Goal: Navigation & Orientation: Find specific page/section

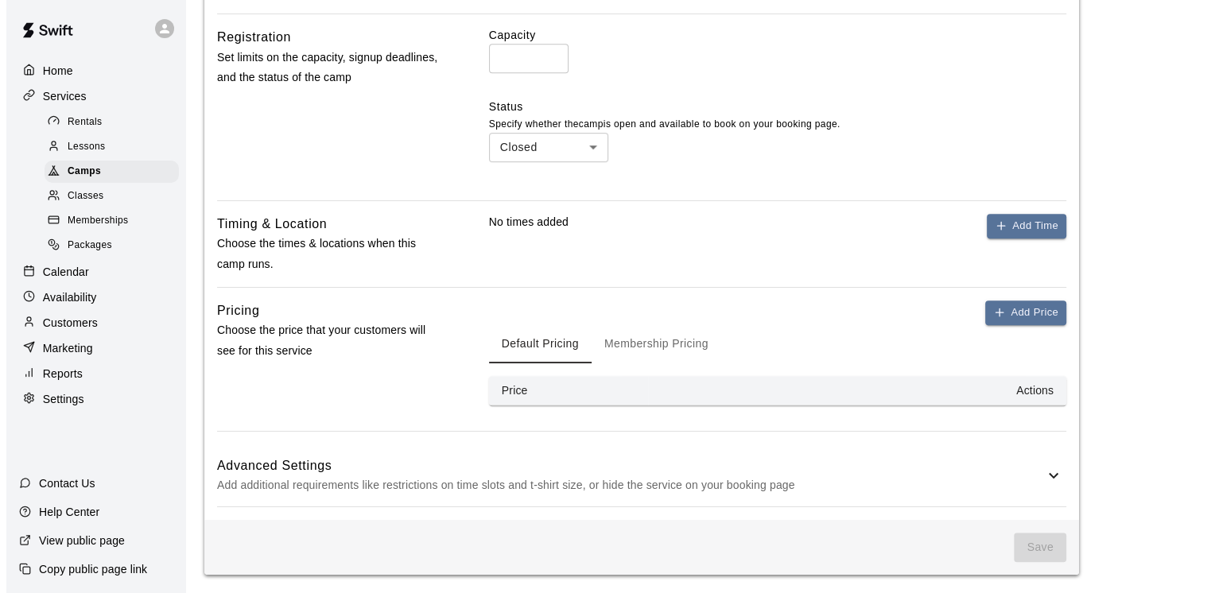
scroll to position [799, 0]
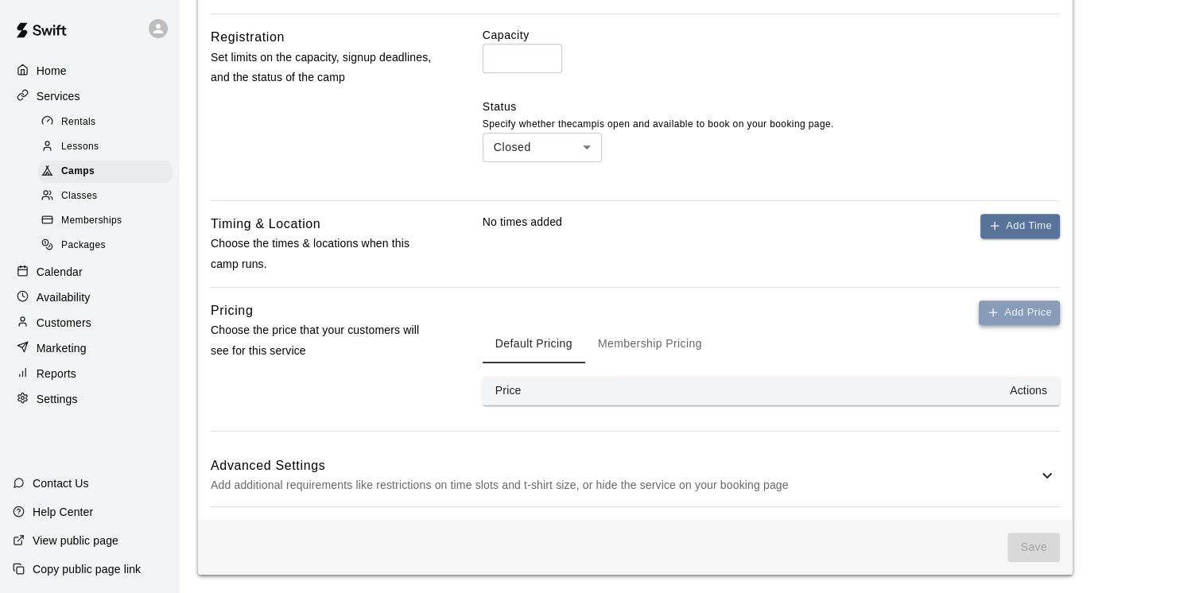
click at [999, 310] on icon "button" at bounding box center [993, 312] width 13 height 13
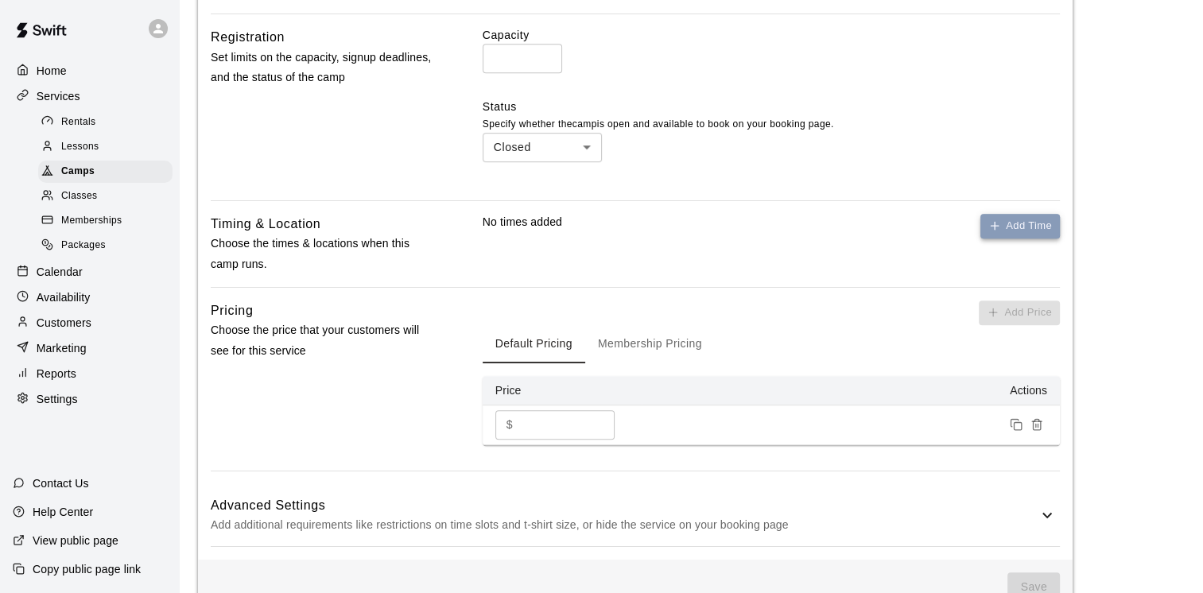
click at [1005, 228] on button "Add Time" at bounding box center [1021, 226] width 80 height 25
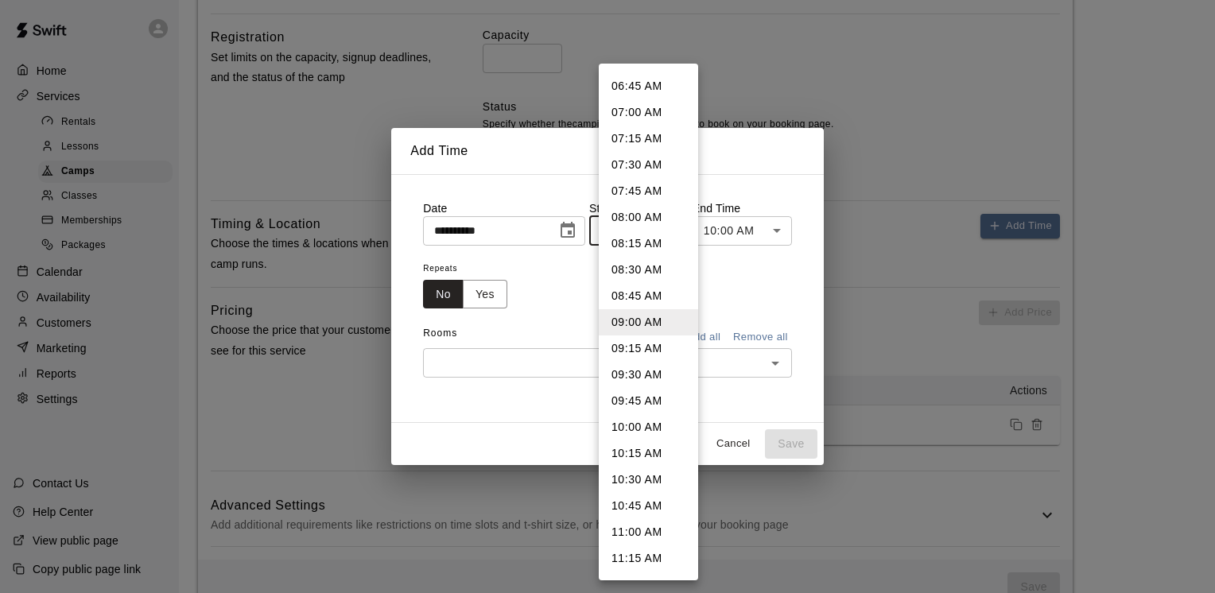
click at [744, 278] on div at bounding box center [607, 296] width 1215 height 593
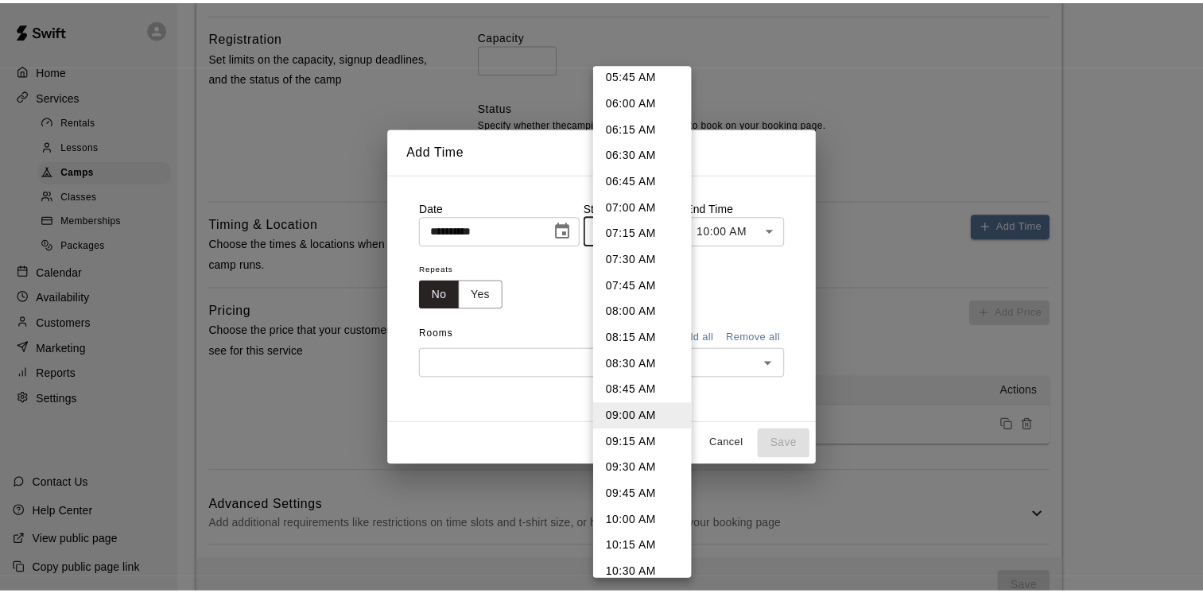
scroll to position [461, 0]
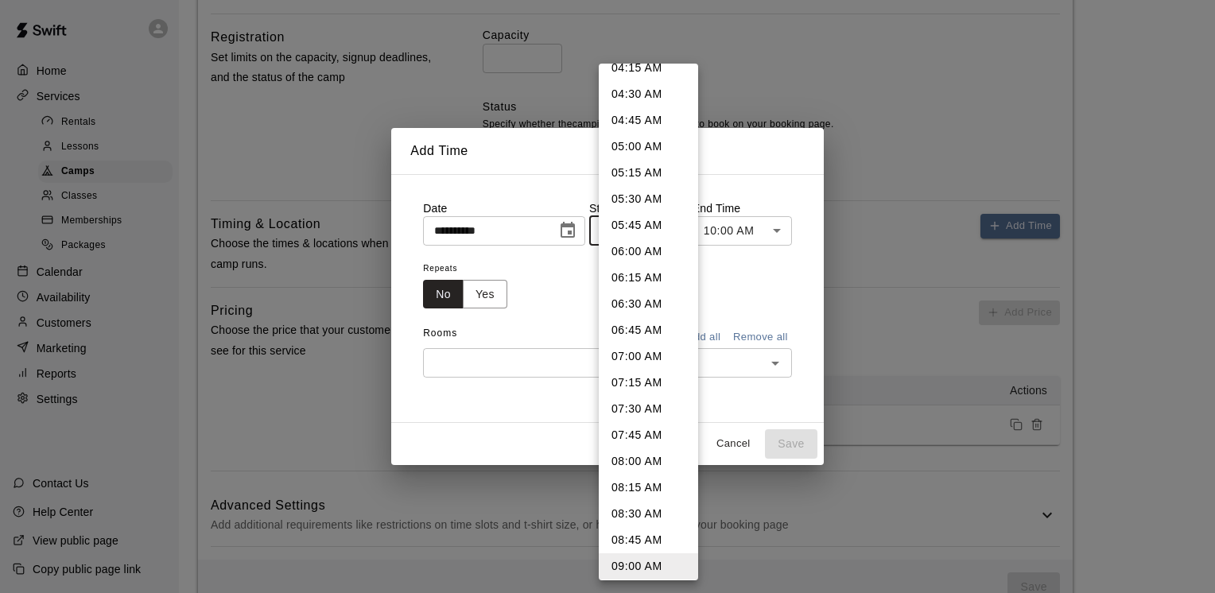
click at [778, 279] on div at bounding box center [607, 296] width 1215 height 593
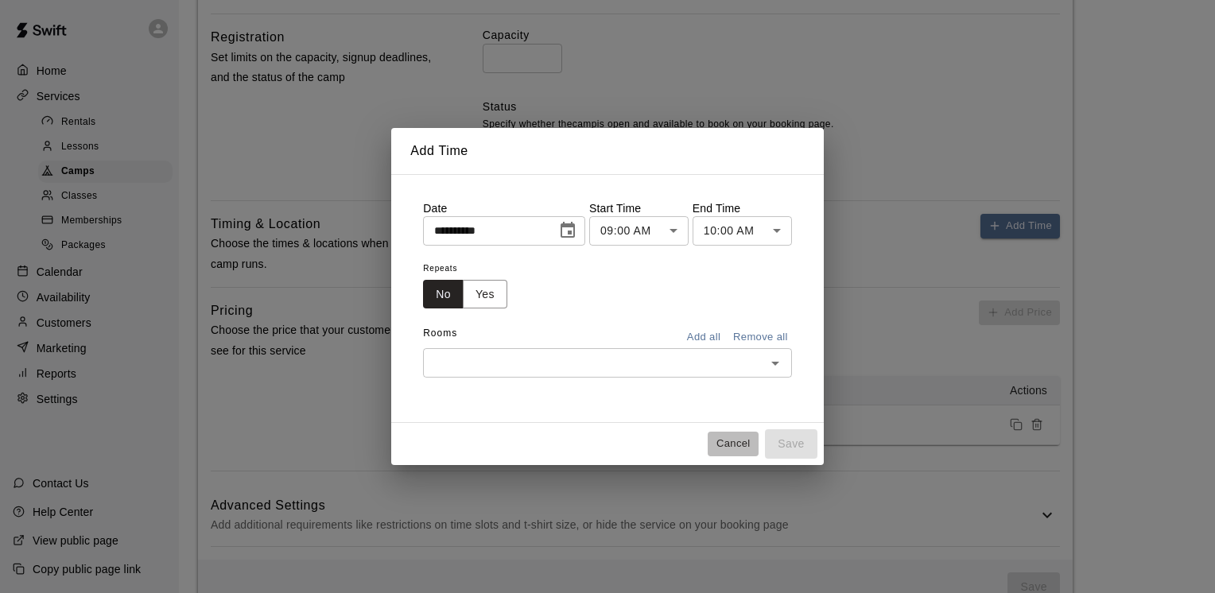
click at [730, 441] on button "Cancel" at bounding box center [733, 444] width 51 height 25
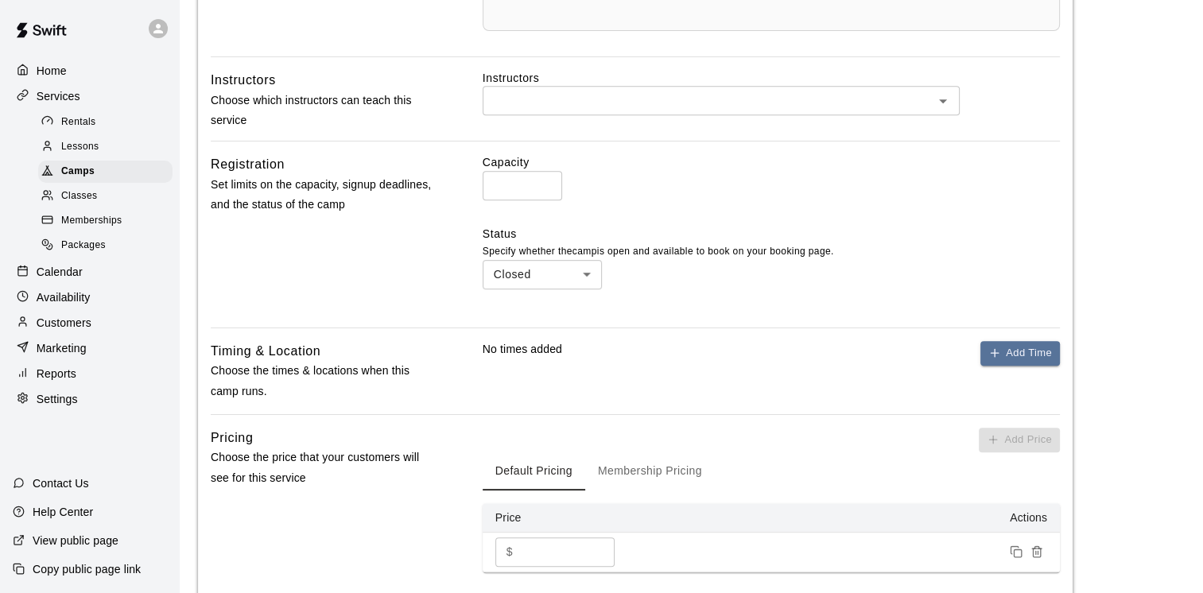
scroll to position [652, 0]
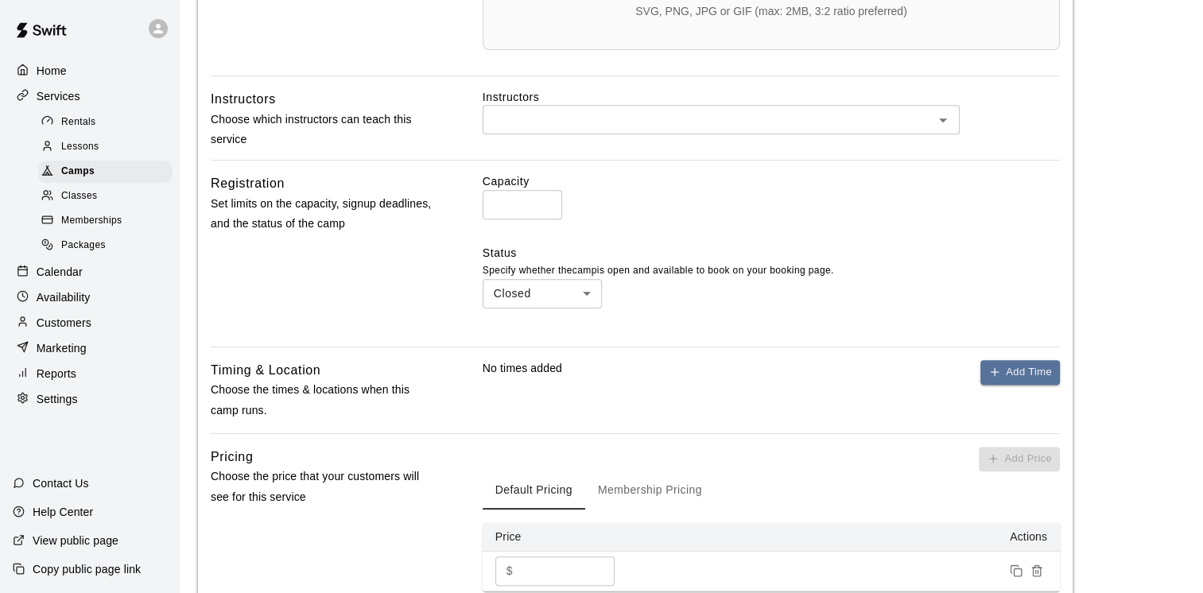
click at [73, 280] on p "Calendar" at bounding box center [60, 272] width 46 height 16
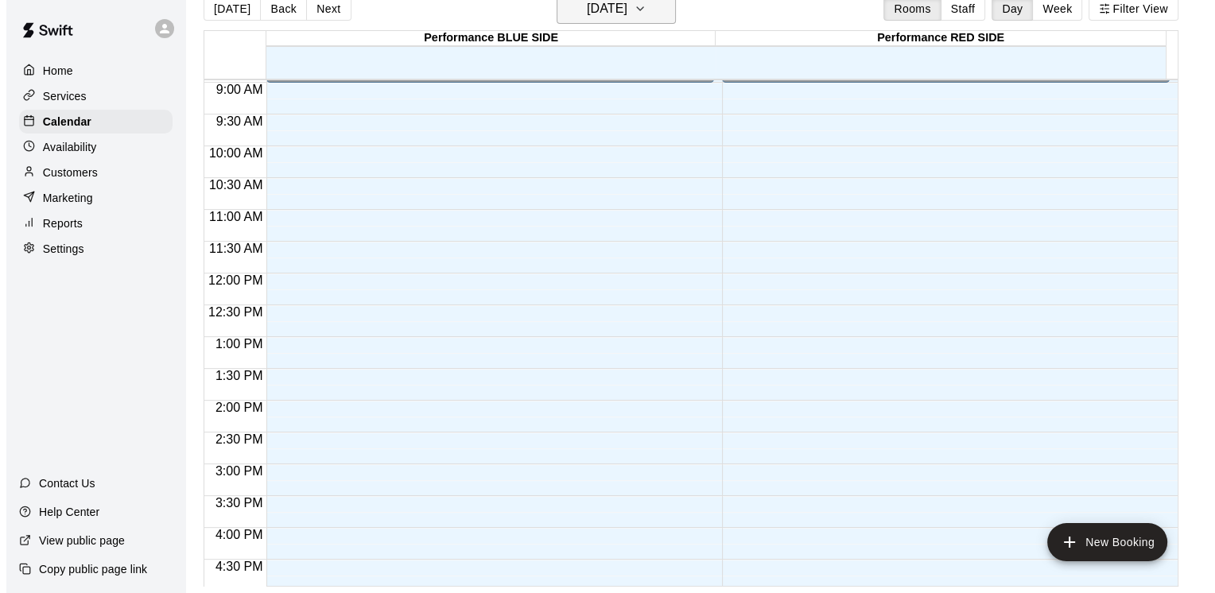
scroll to position [565, 0]
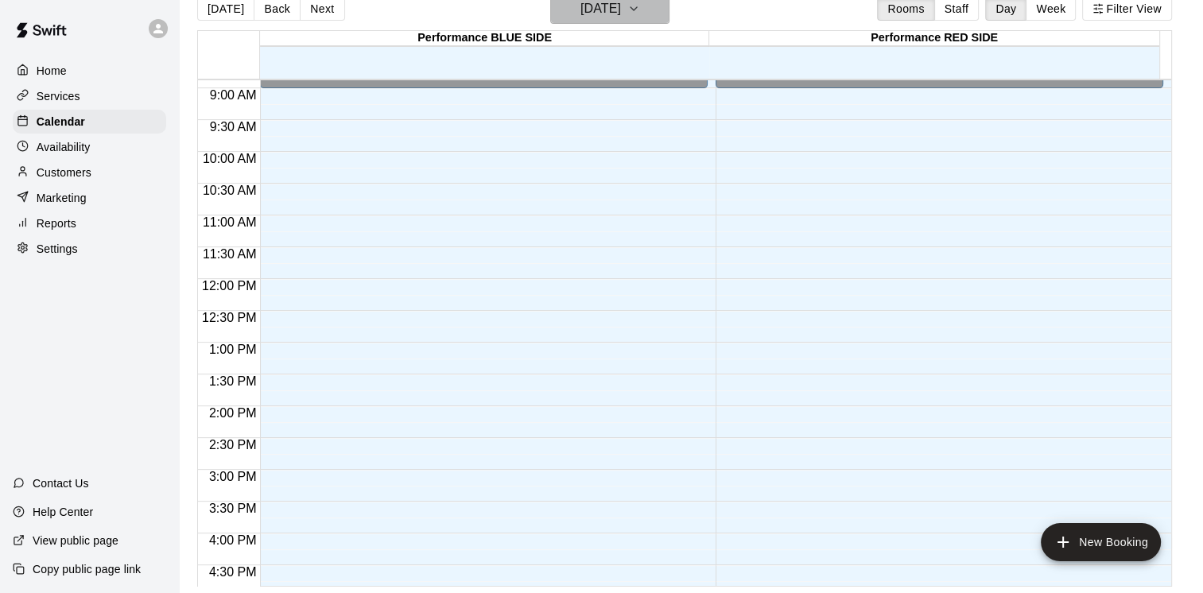
click at [640, 3] on icon "button" at bounding box center [634, 8] width 13 height 19
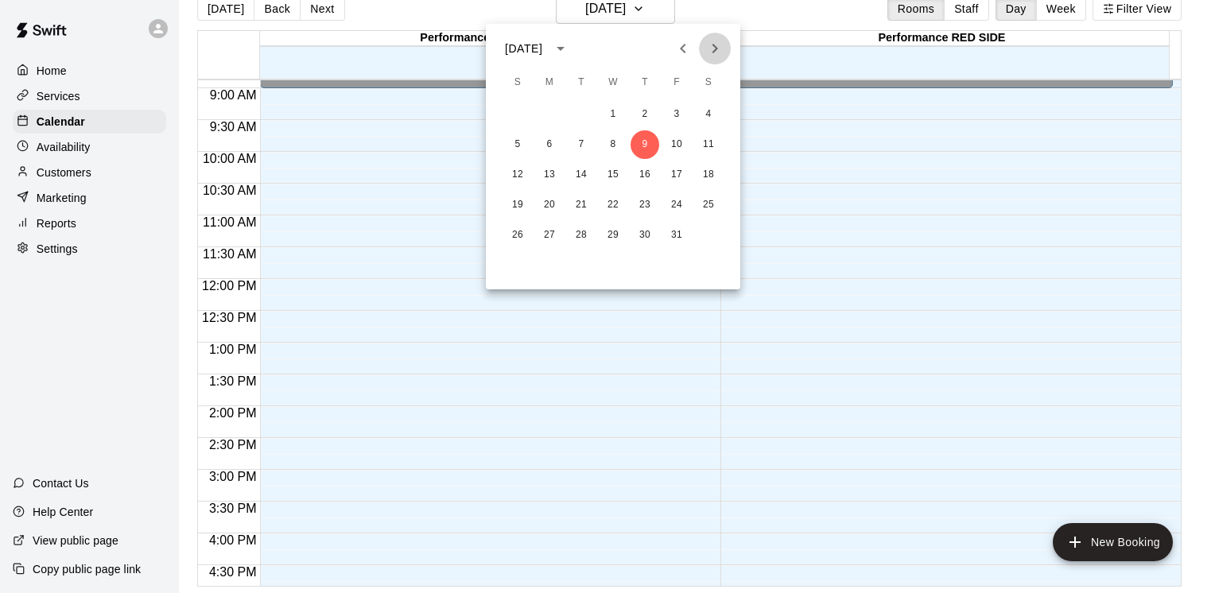
click at [716, 45] on icon "Next month" at bounding box center [714, 48] width 19 height 19
click at [549, 148] on button "3" at bounding box center [549, 144] width 29 height 29
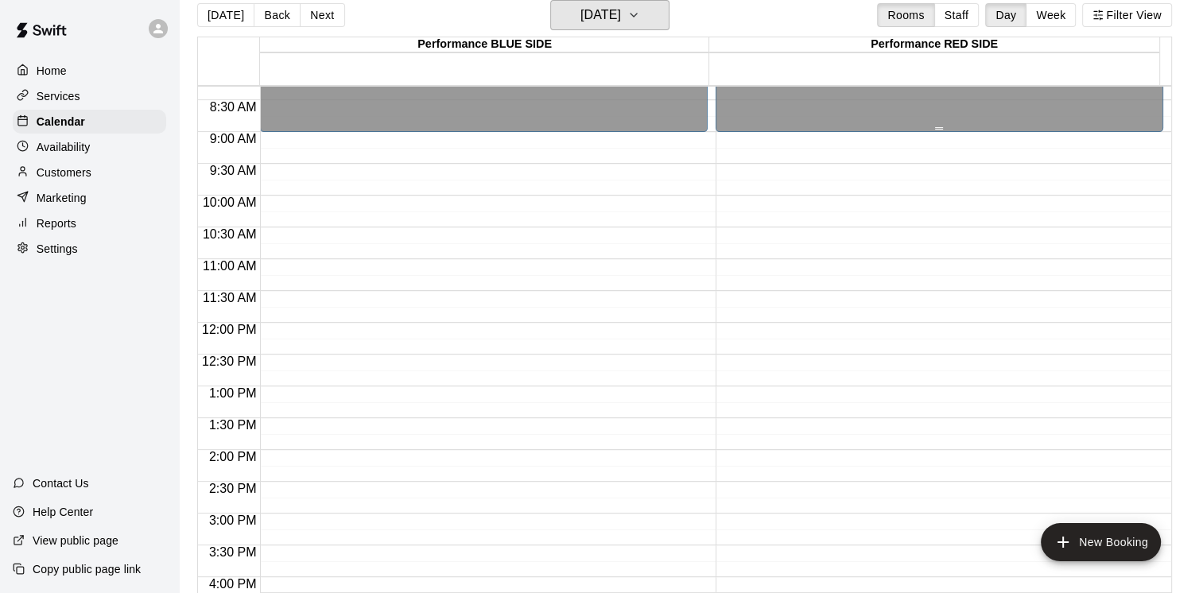
scroll to position [524, 0]
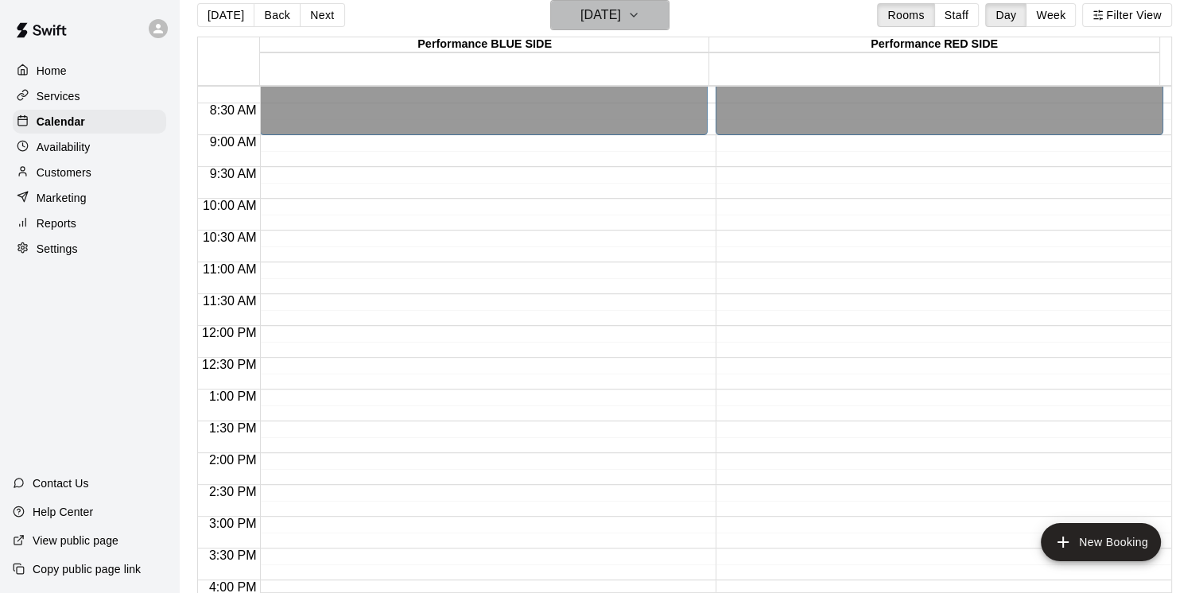
click at [640, 17] on icon "button" at bounding box center [634, 15] width 13 height 19
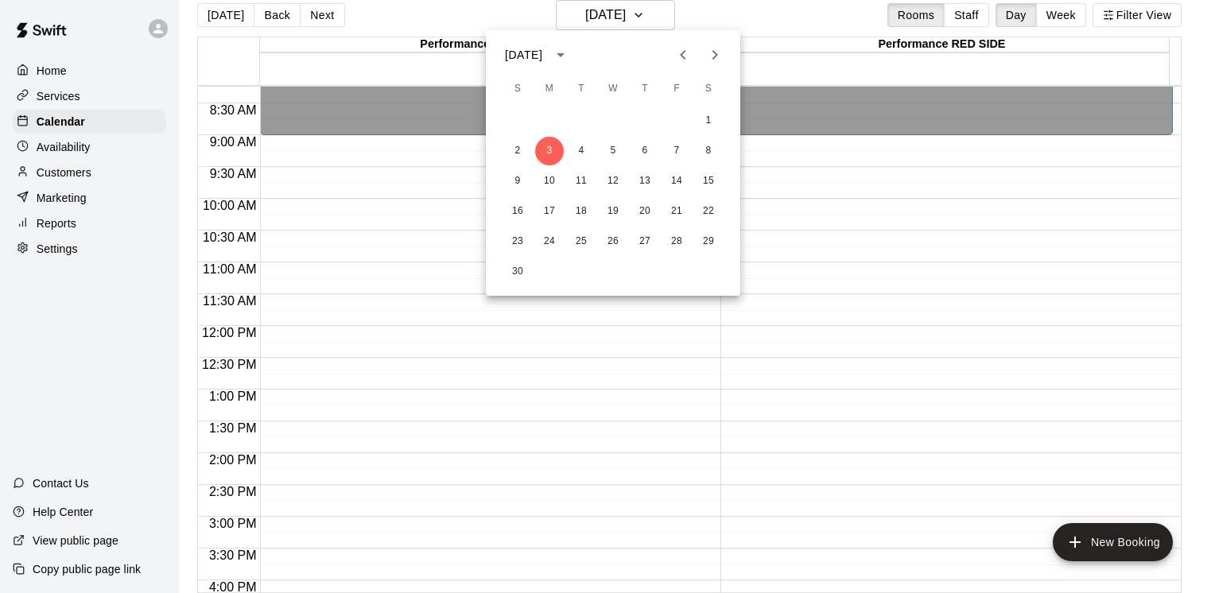
click at [426, 275] on div at bounding box center [607, 296] width 1215 height 593
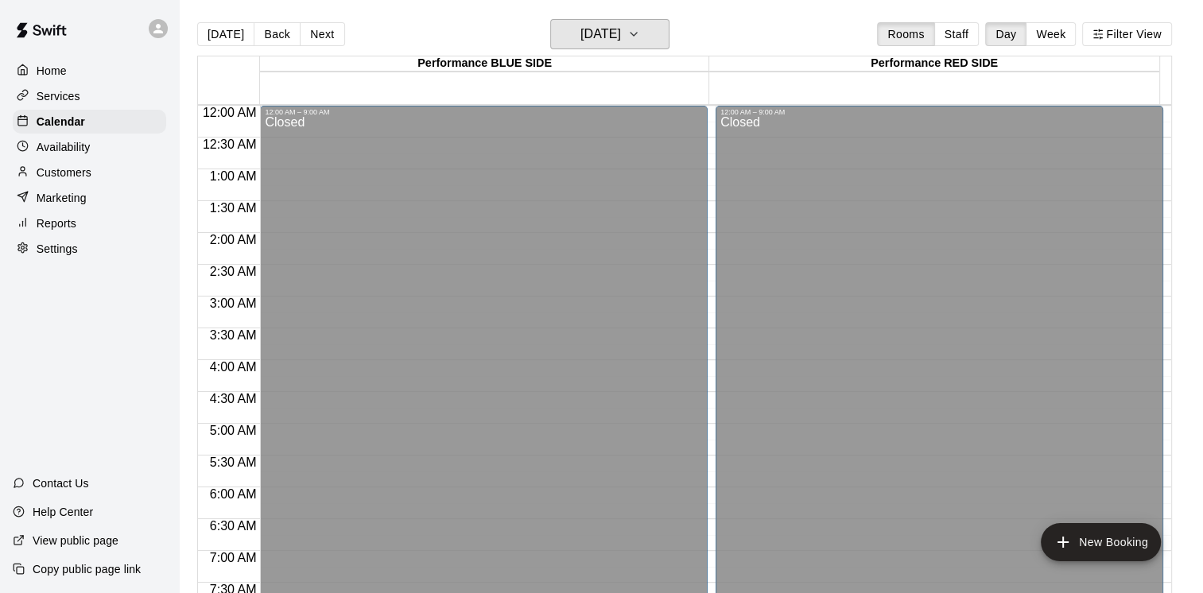
scroll to position [37, 0]
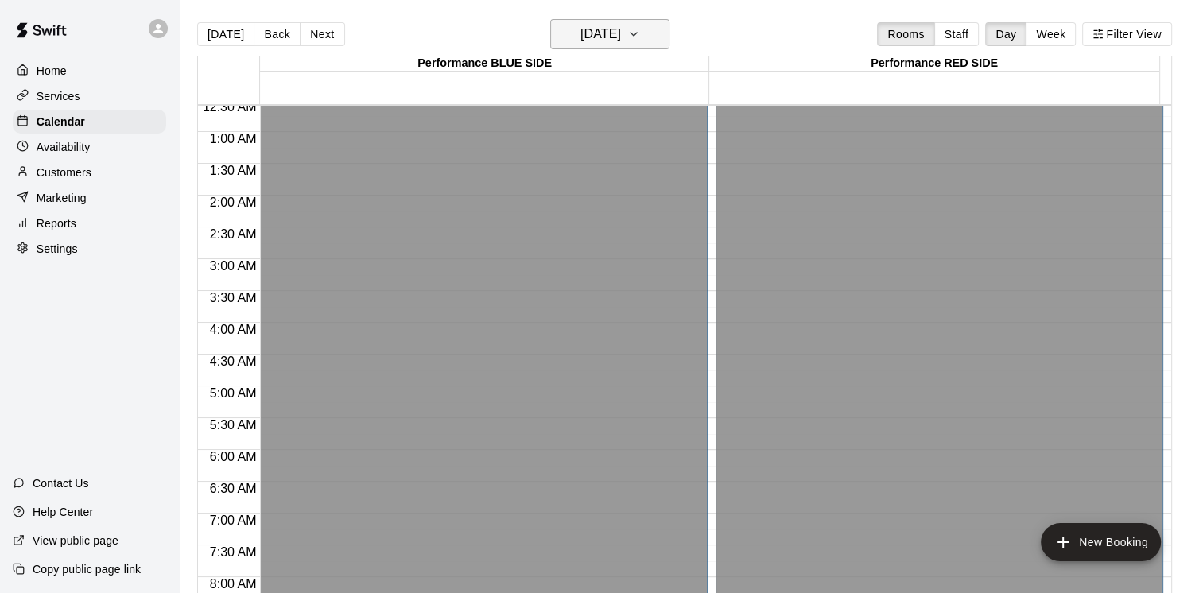
click at [640, 35] on icon "button" at bounding box center [634, 34] width 13 height 19
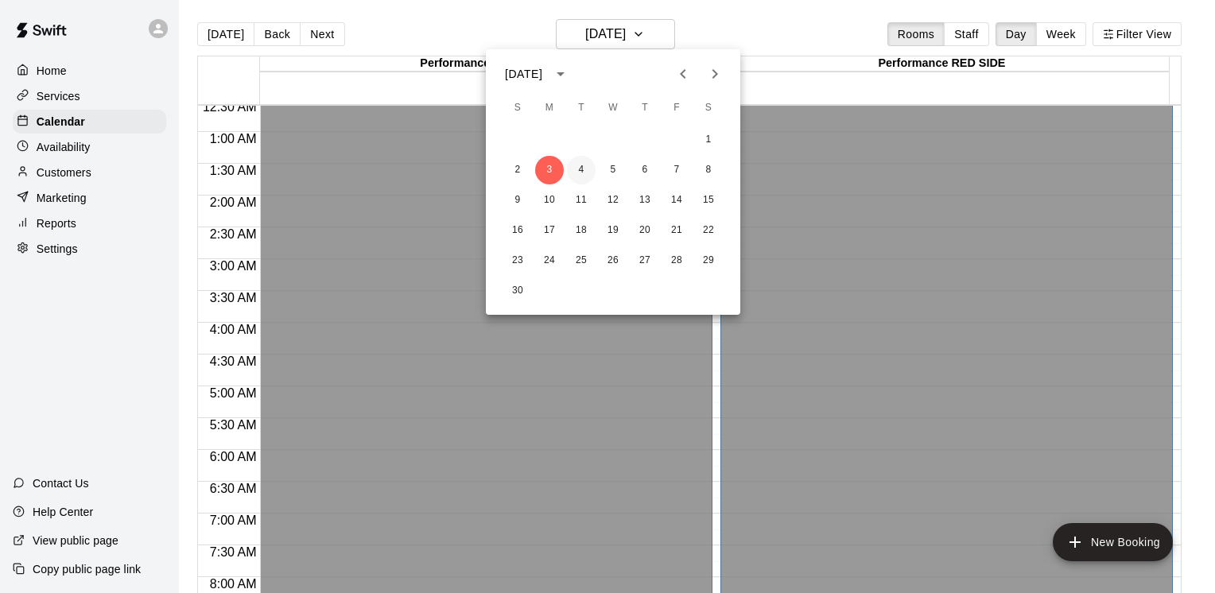
click at [581, 169] on button "4" at bounding box center [581, 170] width 29 height 29
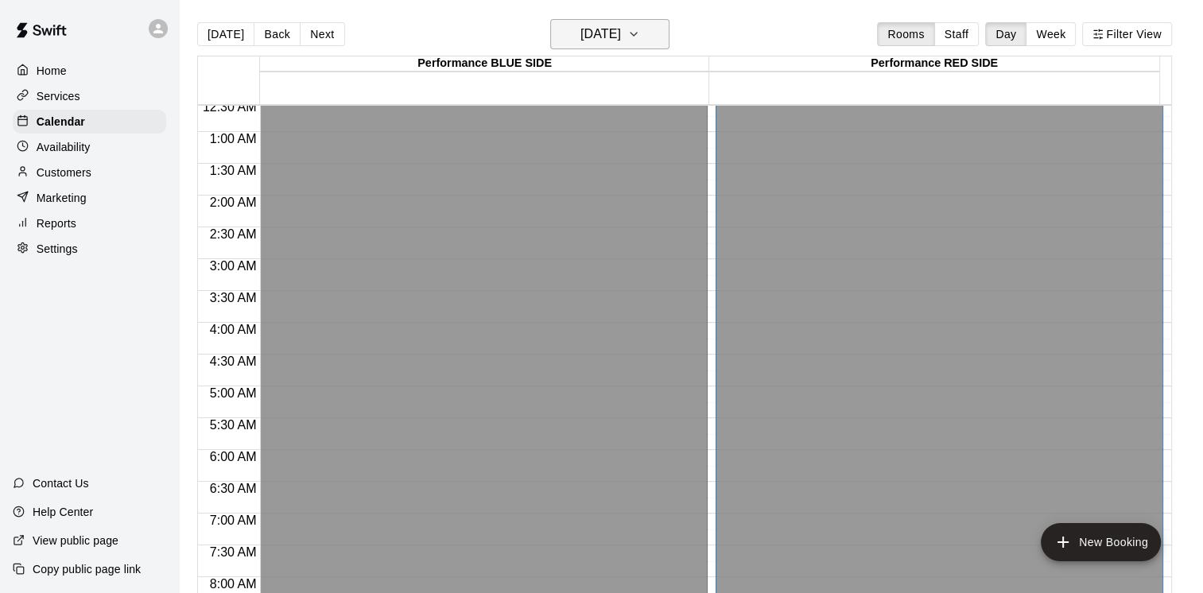
click at [637, 33] on icon "button" at bounding box center [634, 34] width 6 height 3
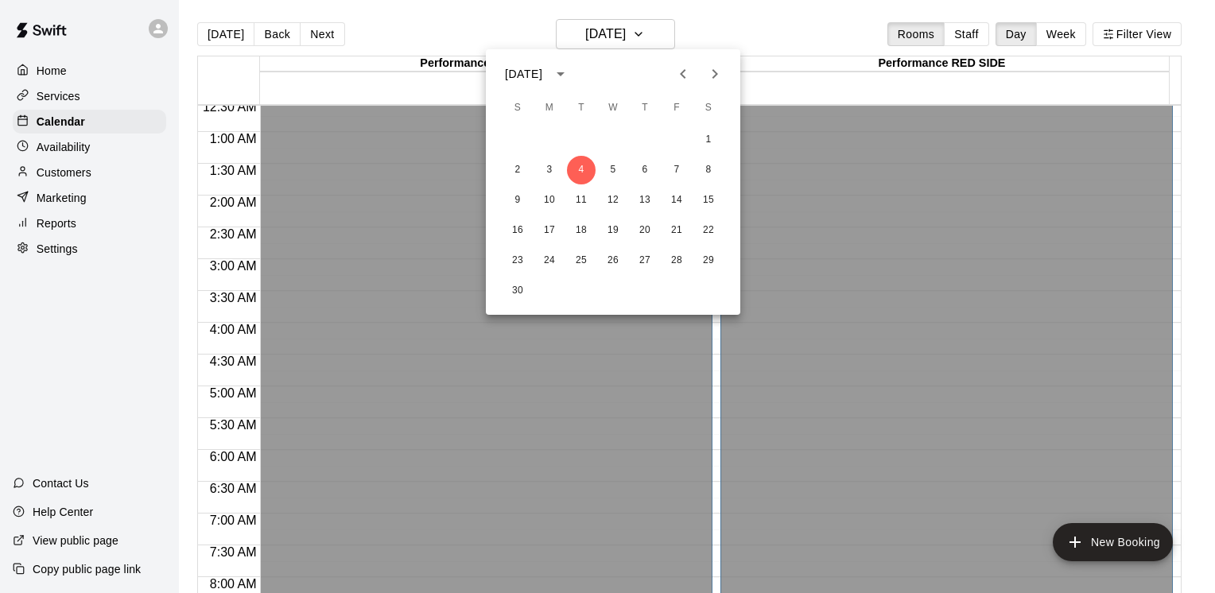
click at [64, 232] on div at bounding box center [607, 296] width 1215 height 593
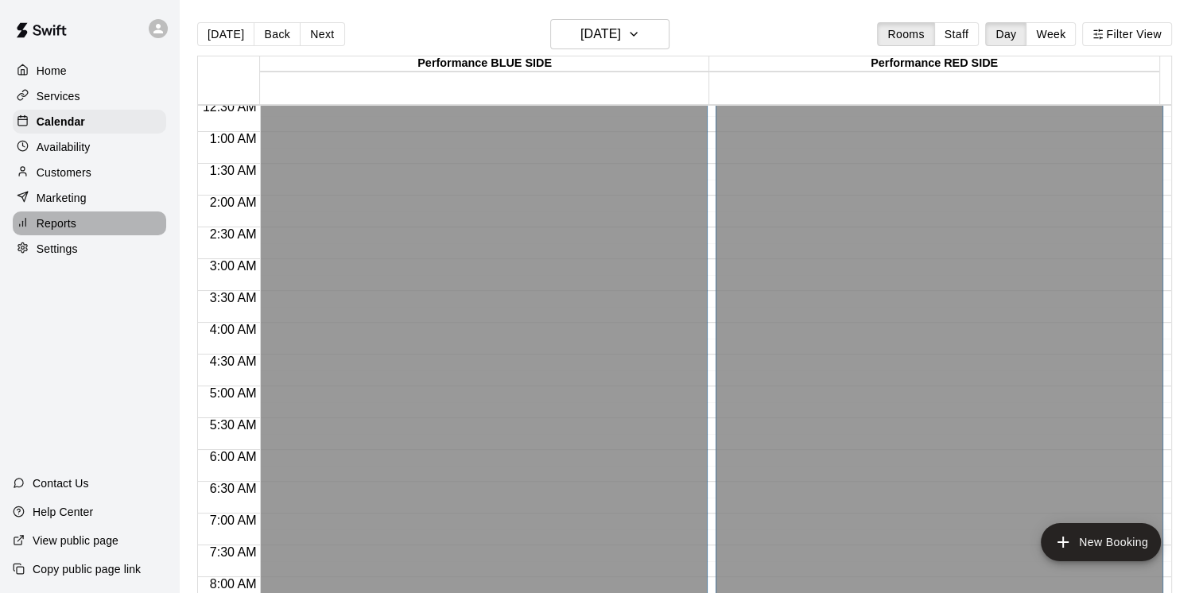
click at [64, 231] on p "Reports" at bounding box center [57, 224] width 40 height 16
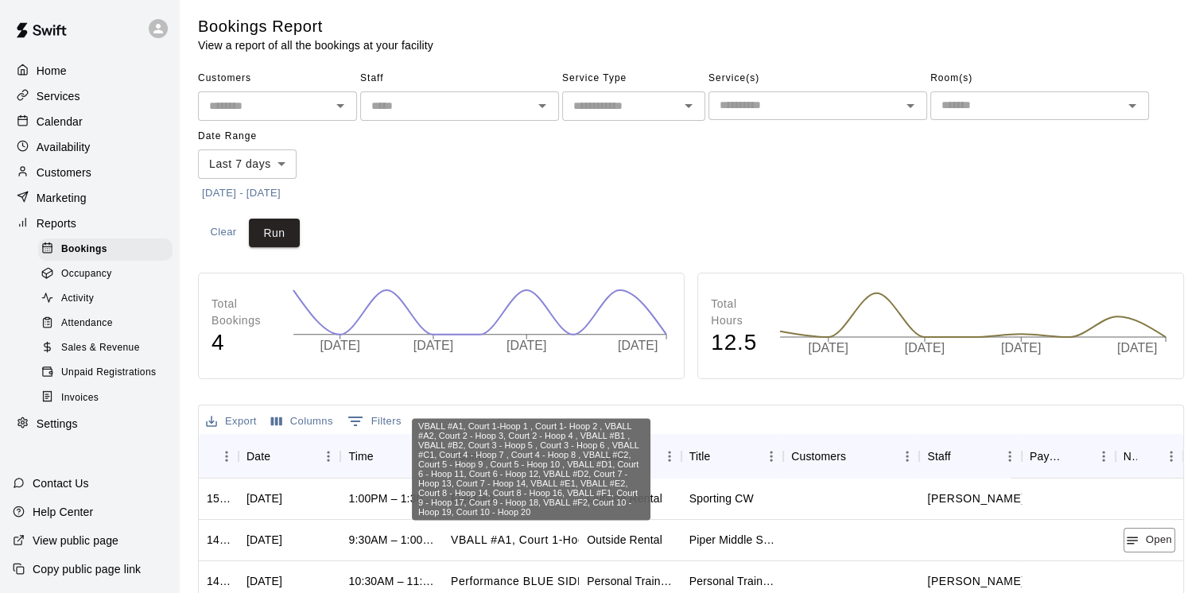
scroll to position [2, 0]
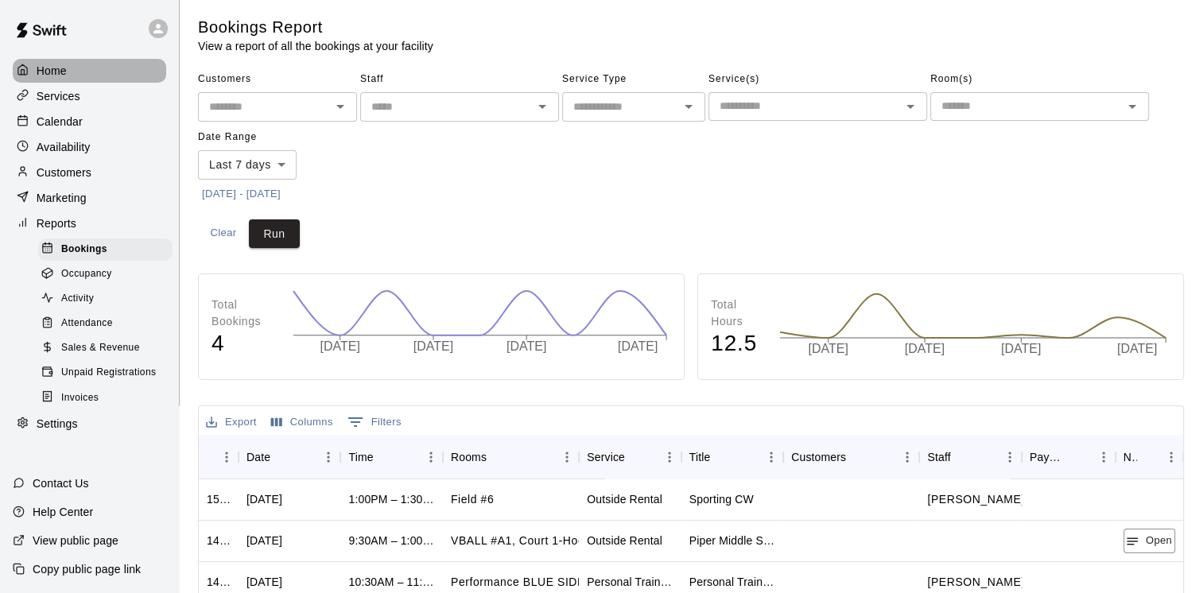
click at [52, 75] on p "Home" at bounding box center [52, 71] width 30 height 16
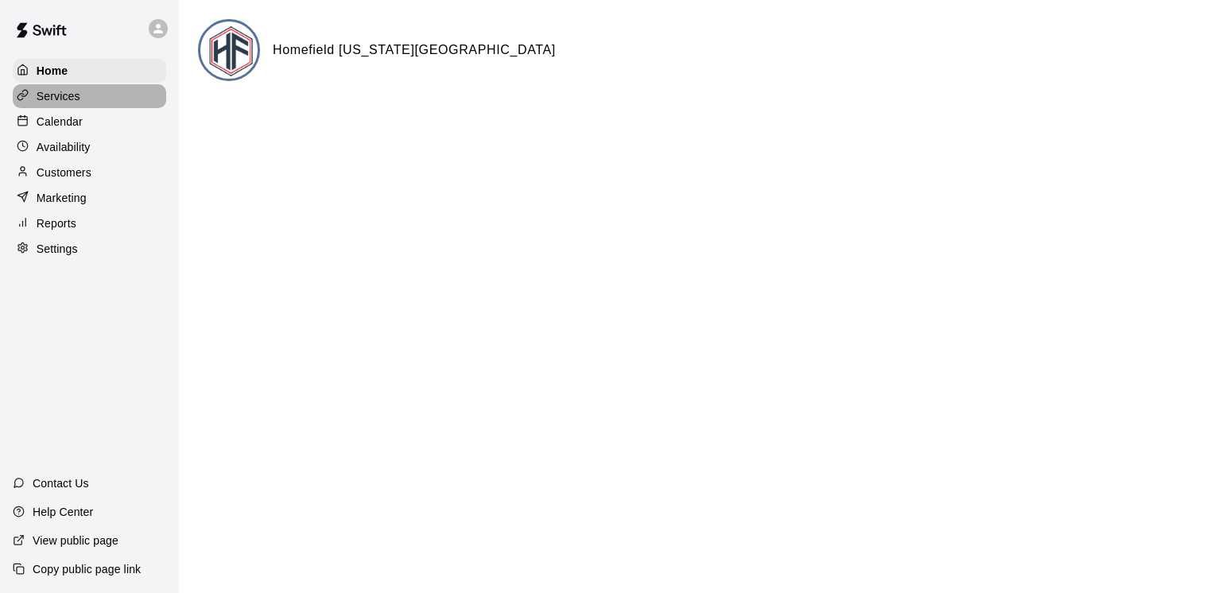
click at [52, 95] on p "Services" at bounding box center [59, 96] width 44 height 16
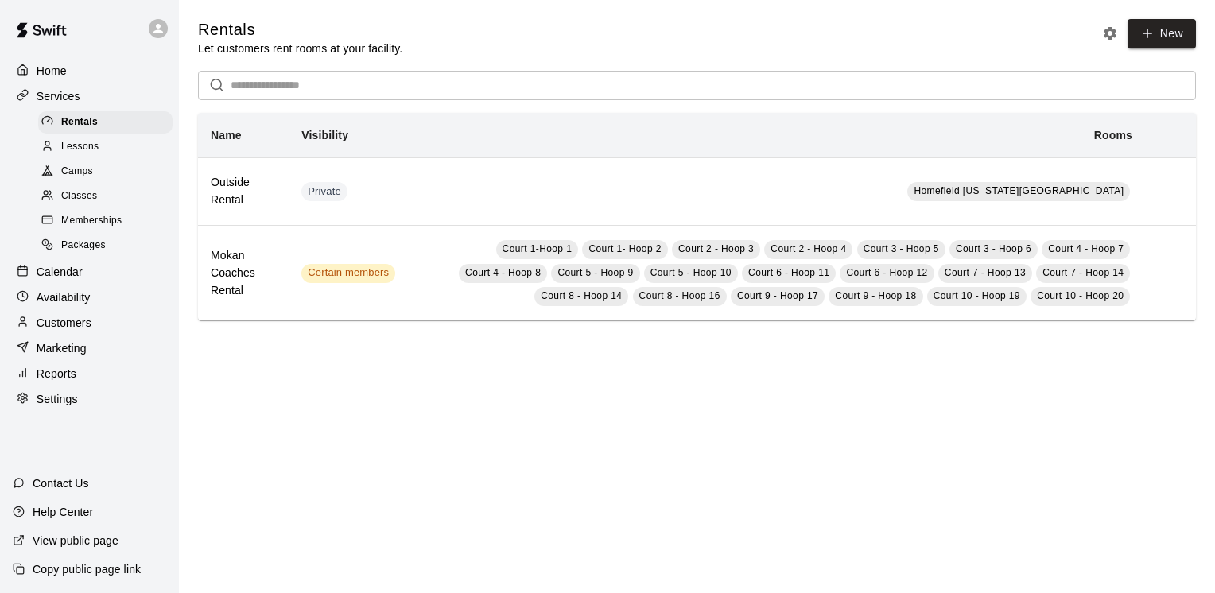
click at [70, 155] on span "Lessons" at bounding box center [80, 147] width 38 height 16
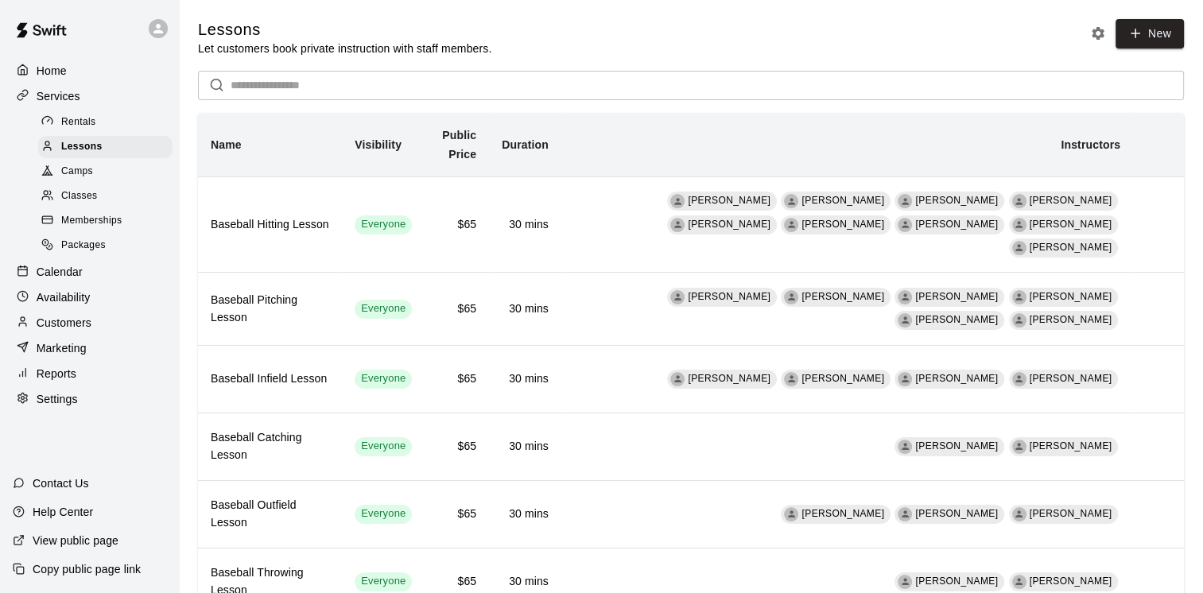
click at [82, 180] on span "Camps" at bounding box center [77, 172] width 32 height 16
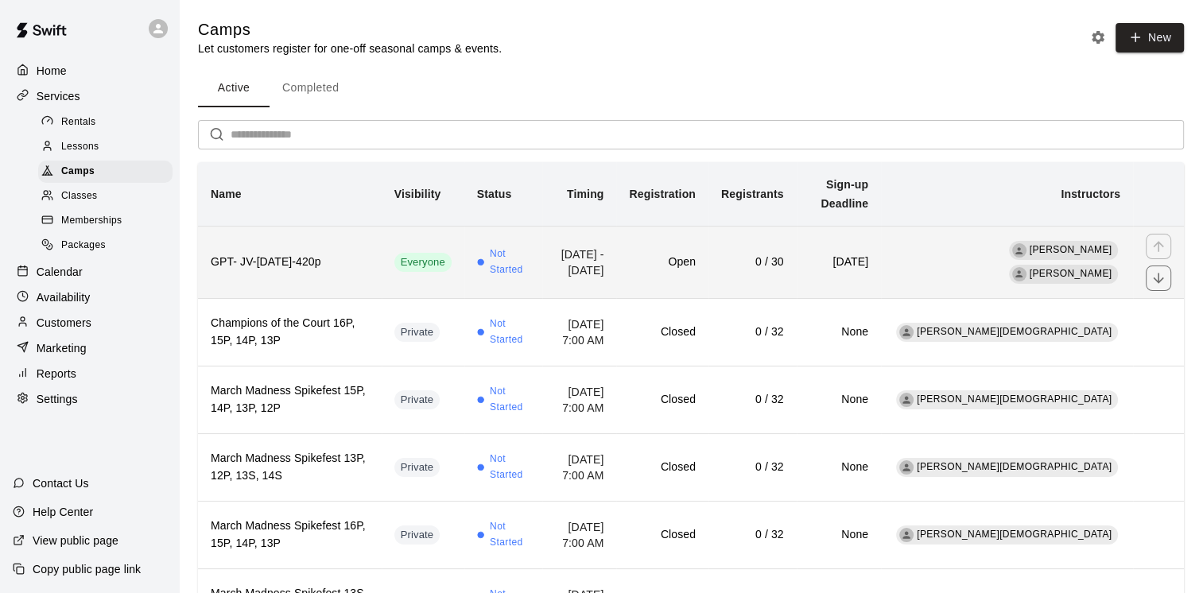
click at [264, 254] on h6 "GPT- JV-[DATE]-420p" at bounding box center [290, 262] width 158 height 17
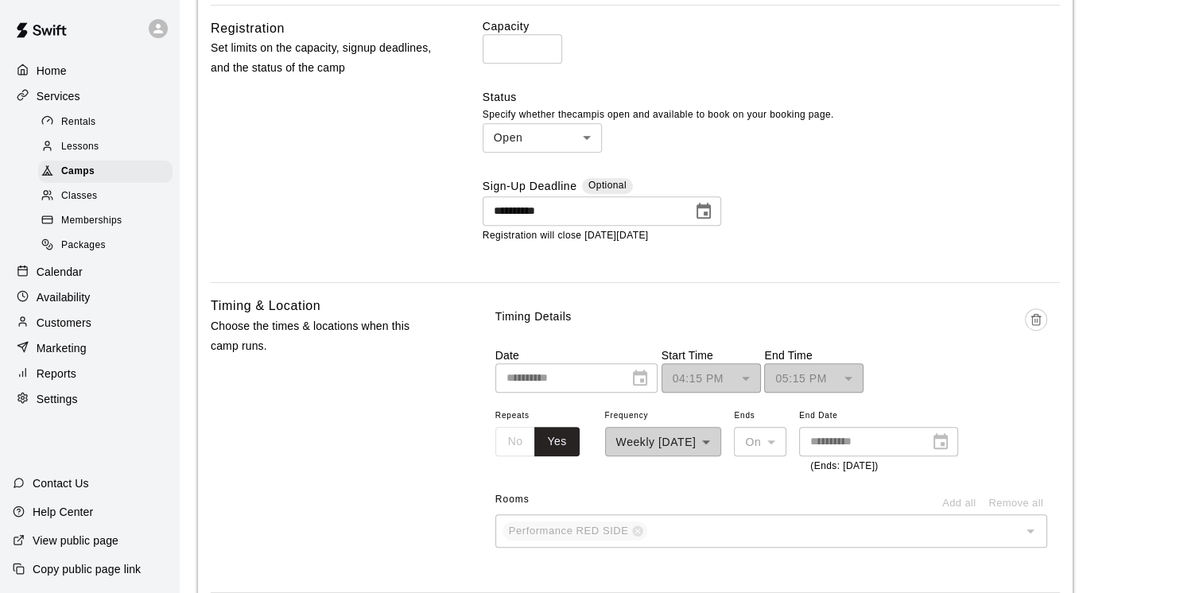
scroll to position [823, 0]
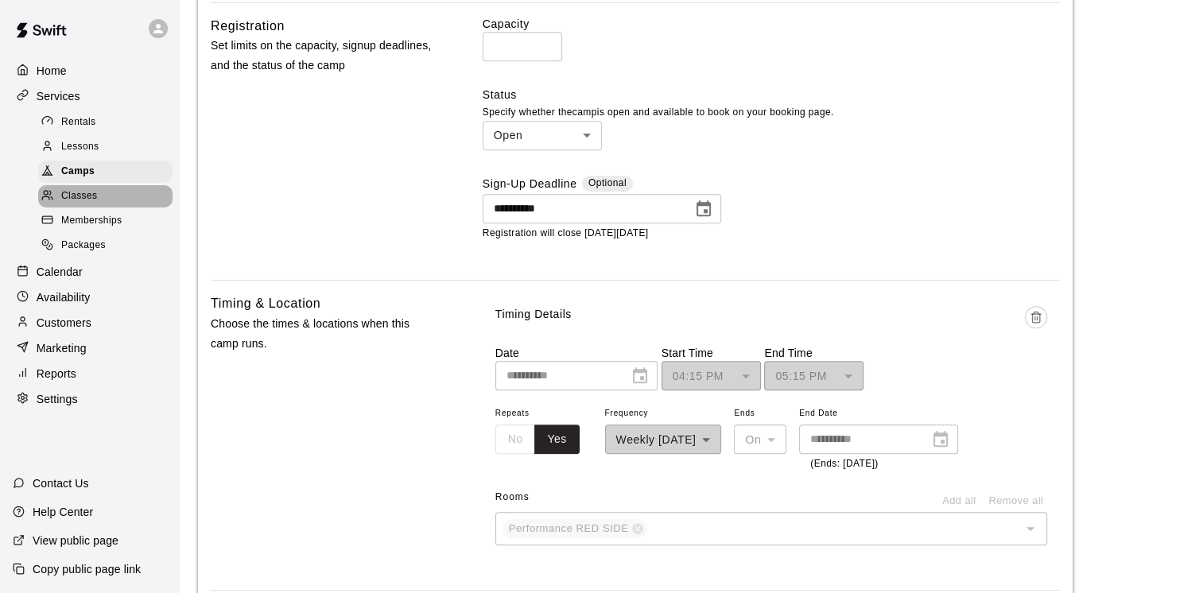
click at [86, 202] on span "Classes" at bounding box center [79, 196] width 36 height 16
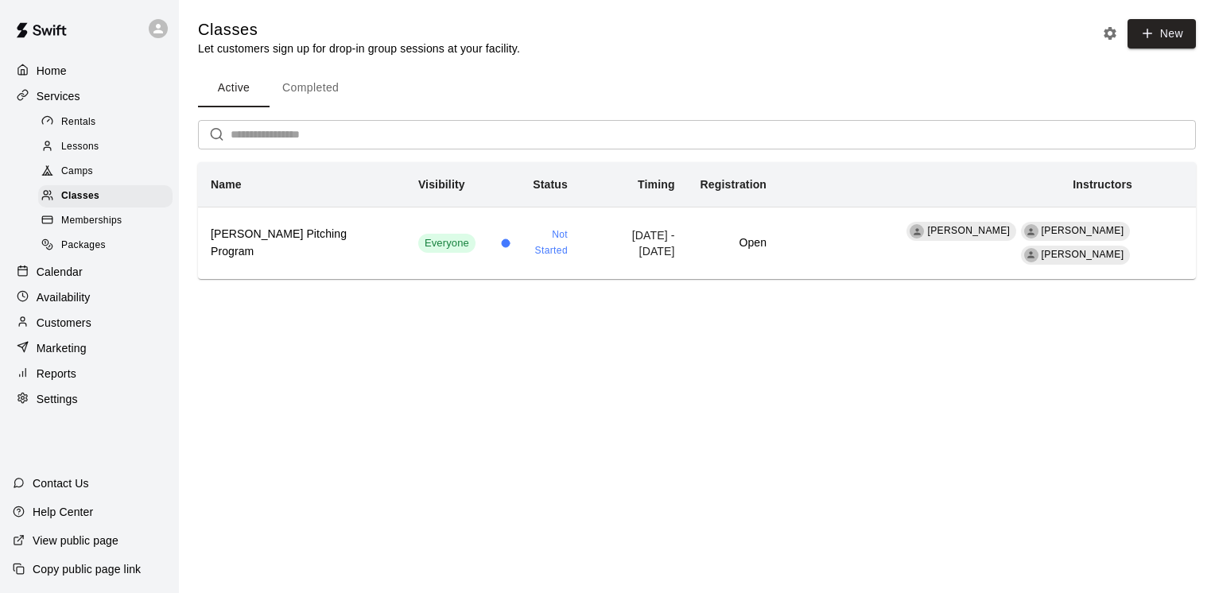
click at [70, 229] on span "Memberships" at bounding box center [91, 221] width 60 height 16
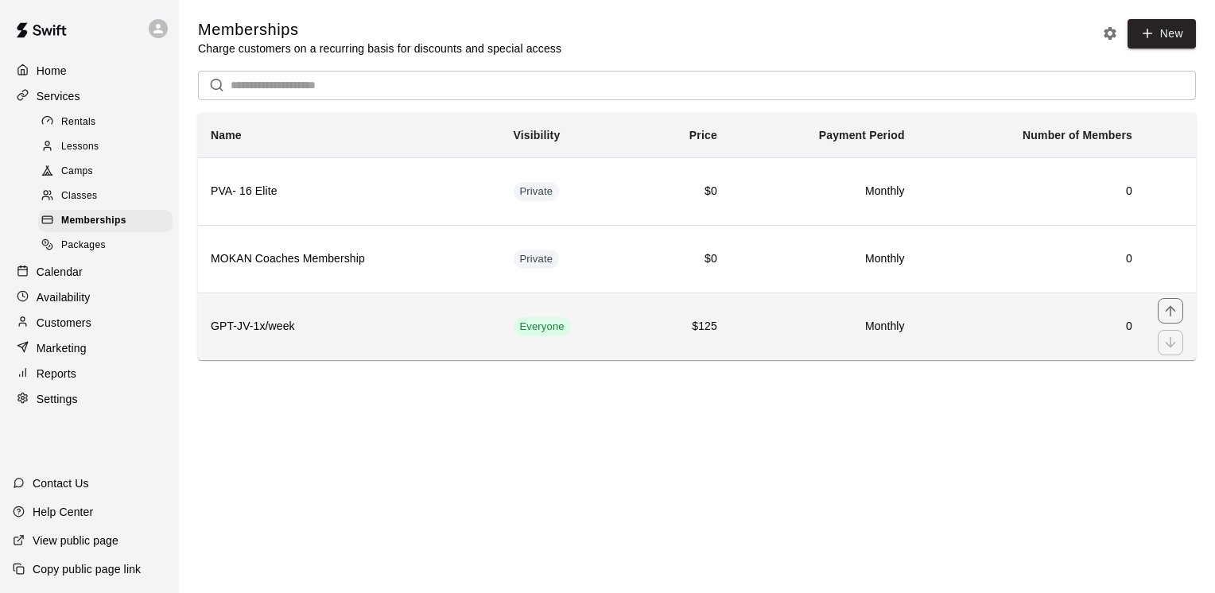
click at [451, 324] on h6 "GPT-JV-1x/week" at bounding box center [350, 326] width 278 height 17
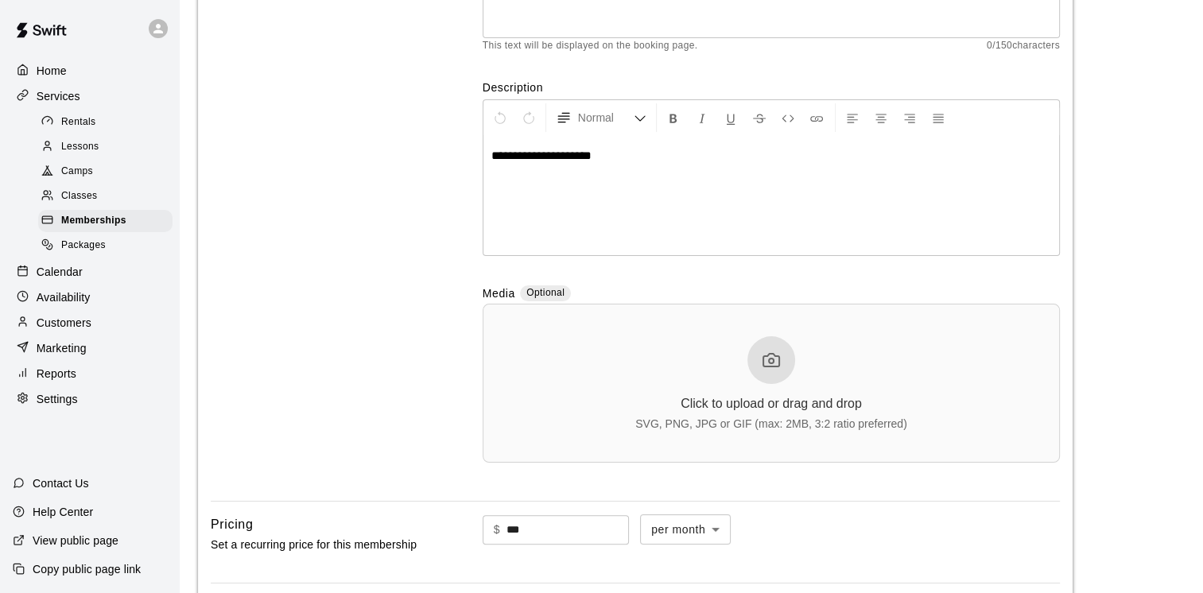
scroll to position [239, 0]
click at [73, 208] on div "Classes" at bounding box center [105, 196] width 134 height 22
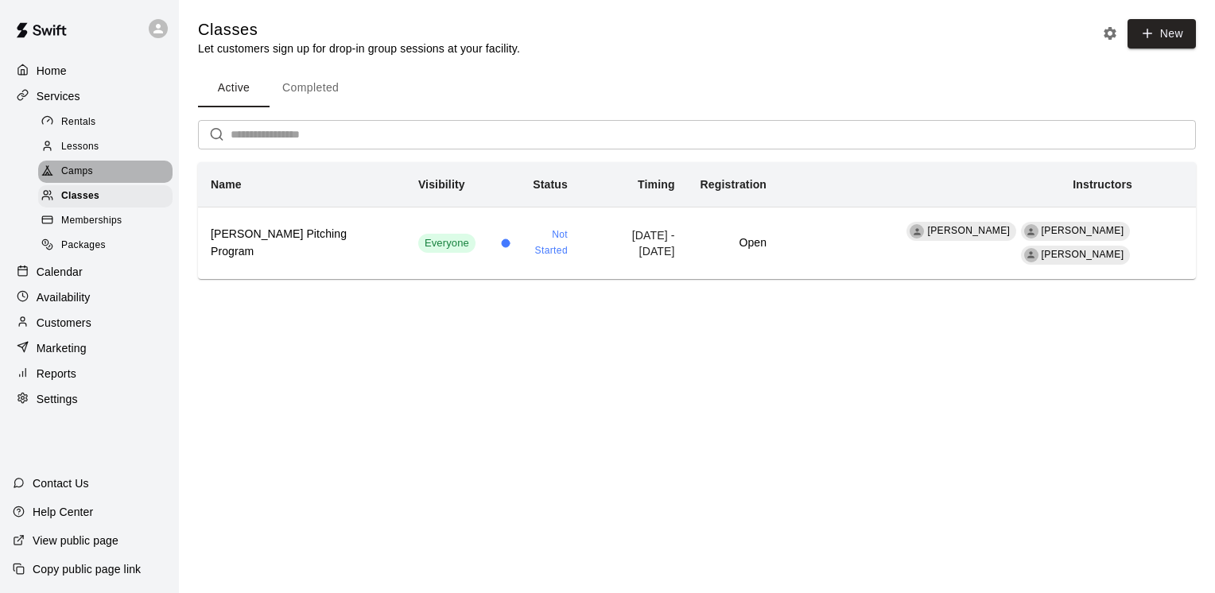
click at [89, 179] on span "Camps" at bounding box center [77, 172] width 32 height 16
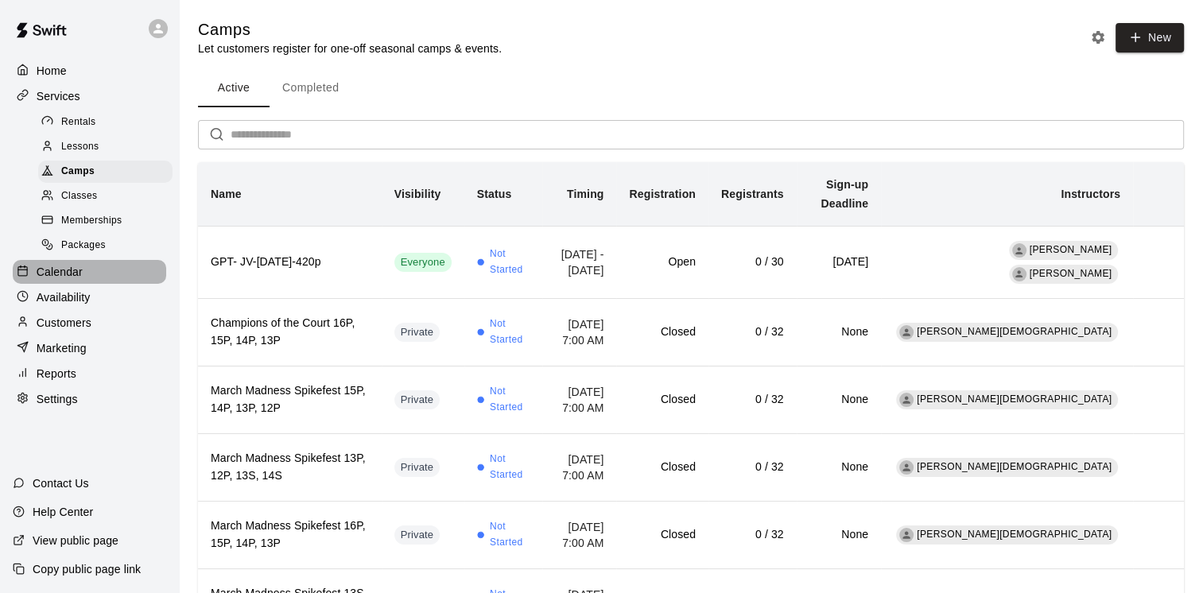
click at [85, 284] on div "Calendar" at bounding box center [89, 272] width 153 height 24
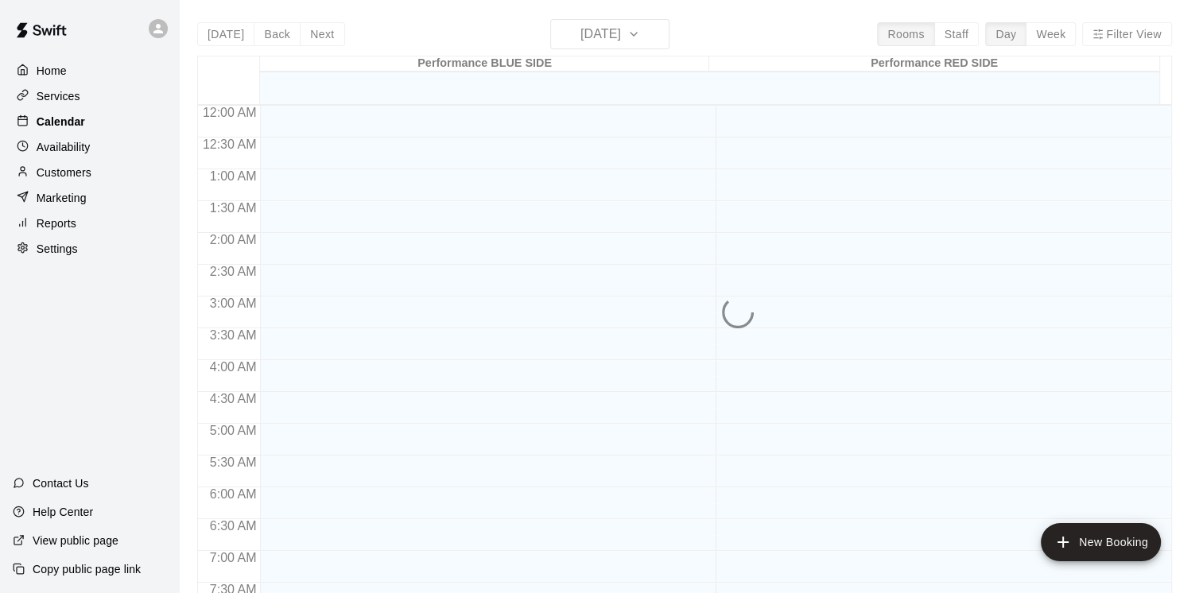
scroll to position [972, 0]
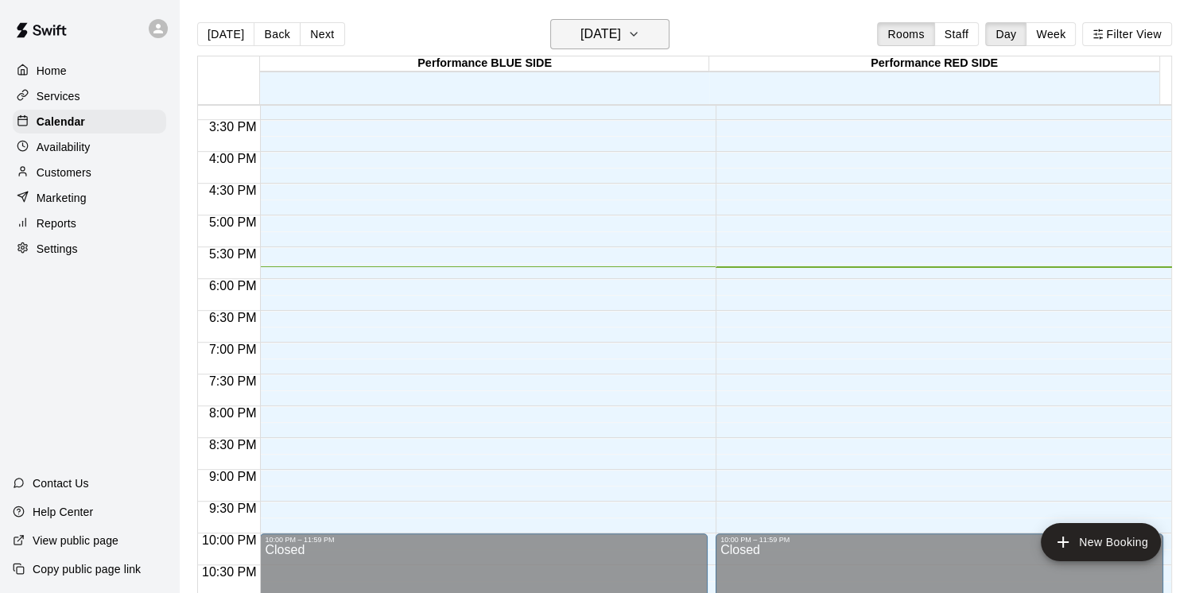
click at [640, 27] on icon "button" at bounding box center [634, 34] width 13 height 19
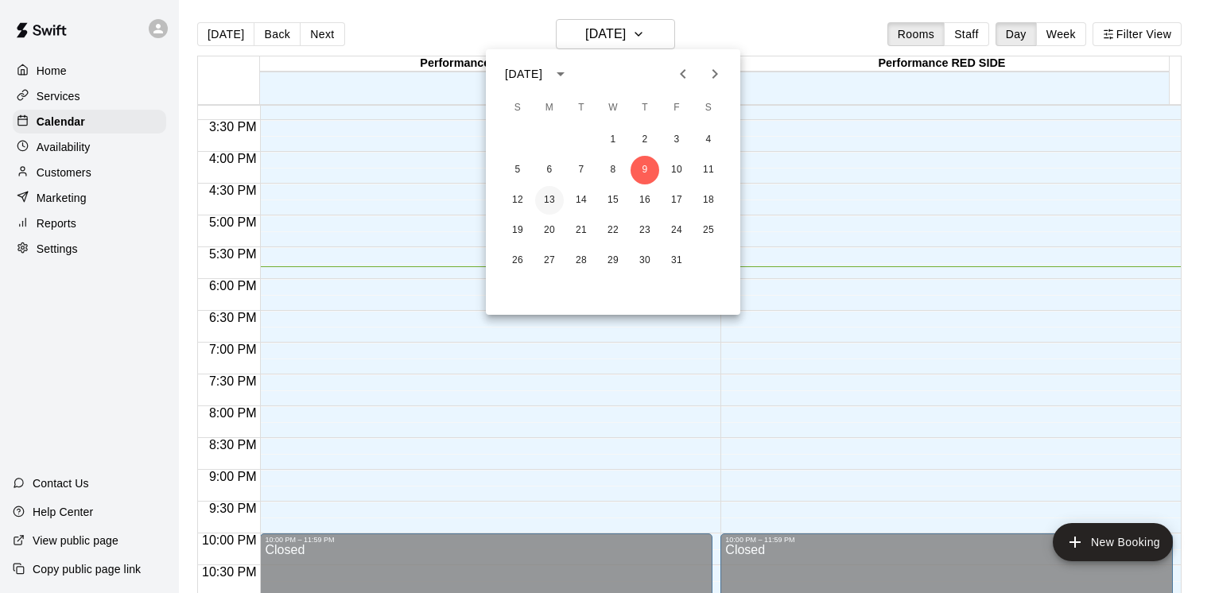
click at [546, 198] on button "13" at bounding box center [549, 200] width 29 height 29
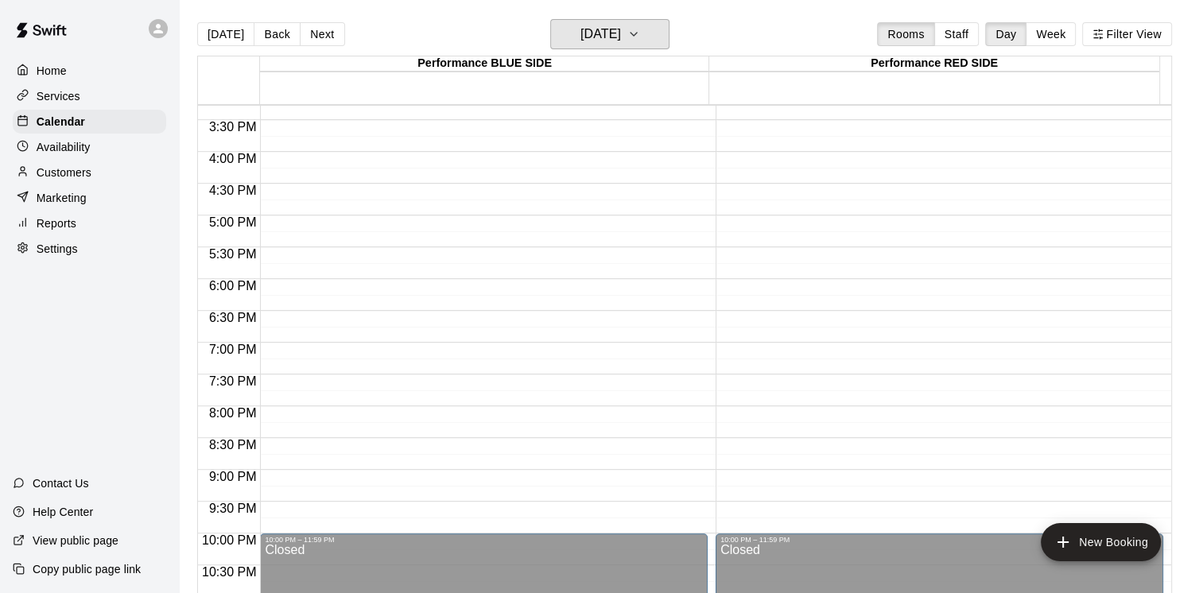
scroll to position [1020, 0]
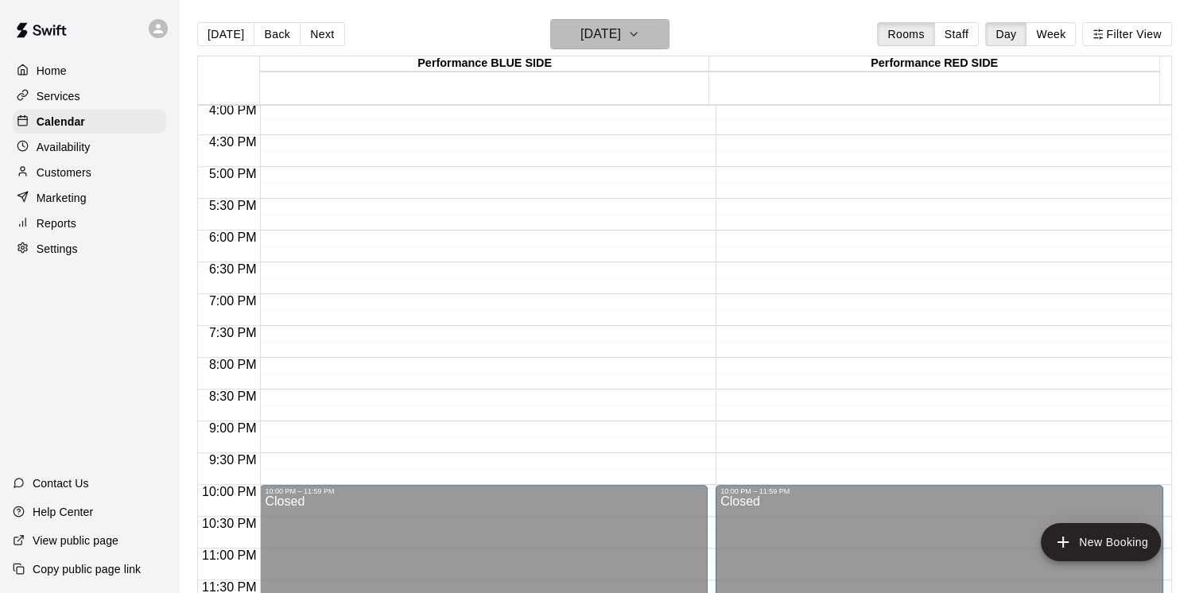
click at [637, 33] on icon "button" at bounding box center [634, 34] width 6 height 3
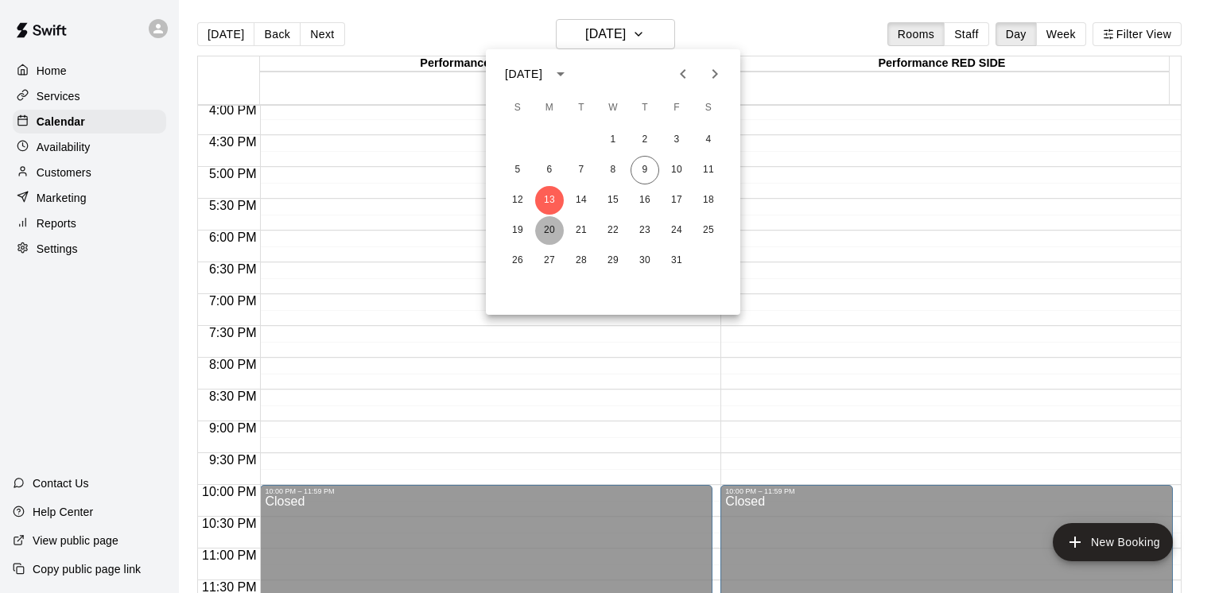
click at [544, 224] on button "20" at bounding box center [549, 230] width 29 height 29
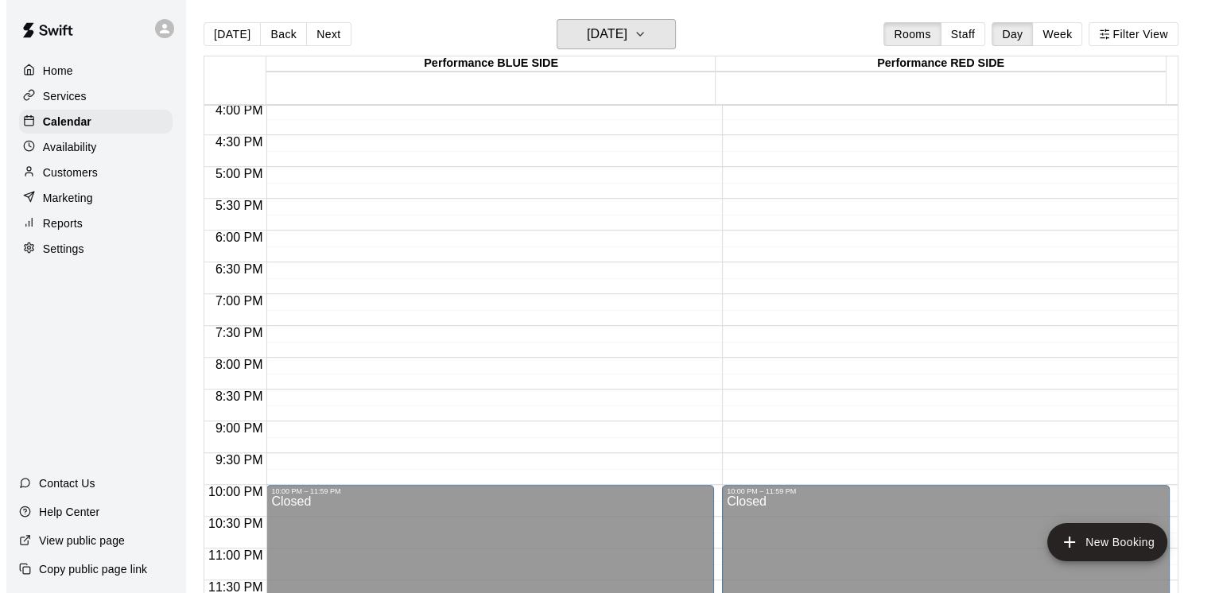
scroll to position [25, 0]
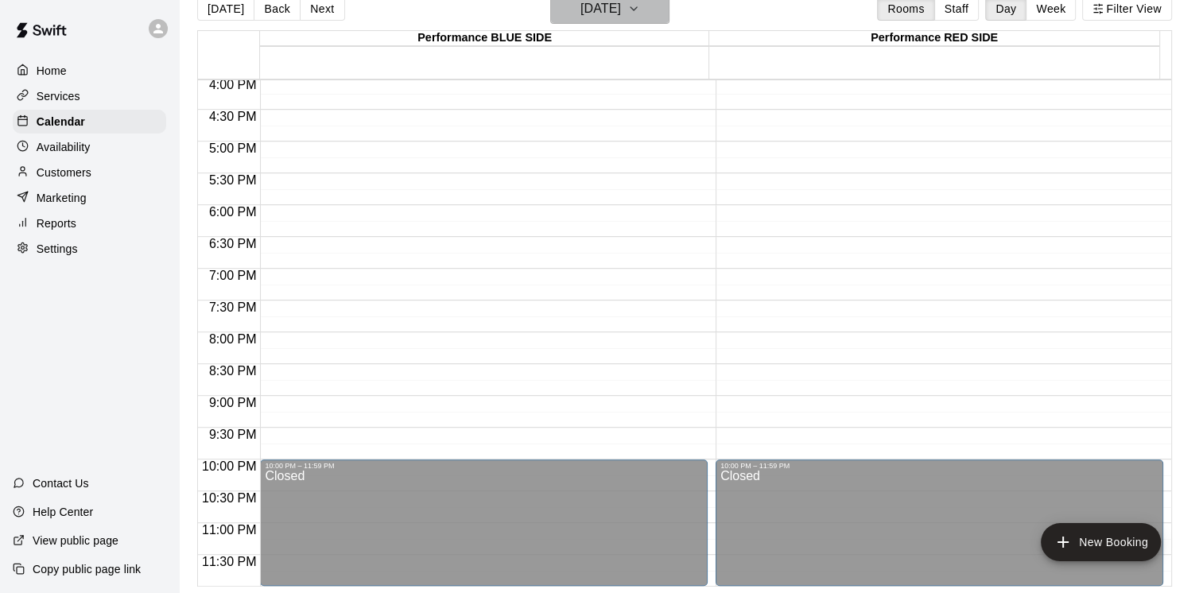
click at [651, 14] on button "[DATE]" at bounding box center [609, 9] width 119 height 30
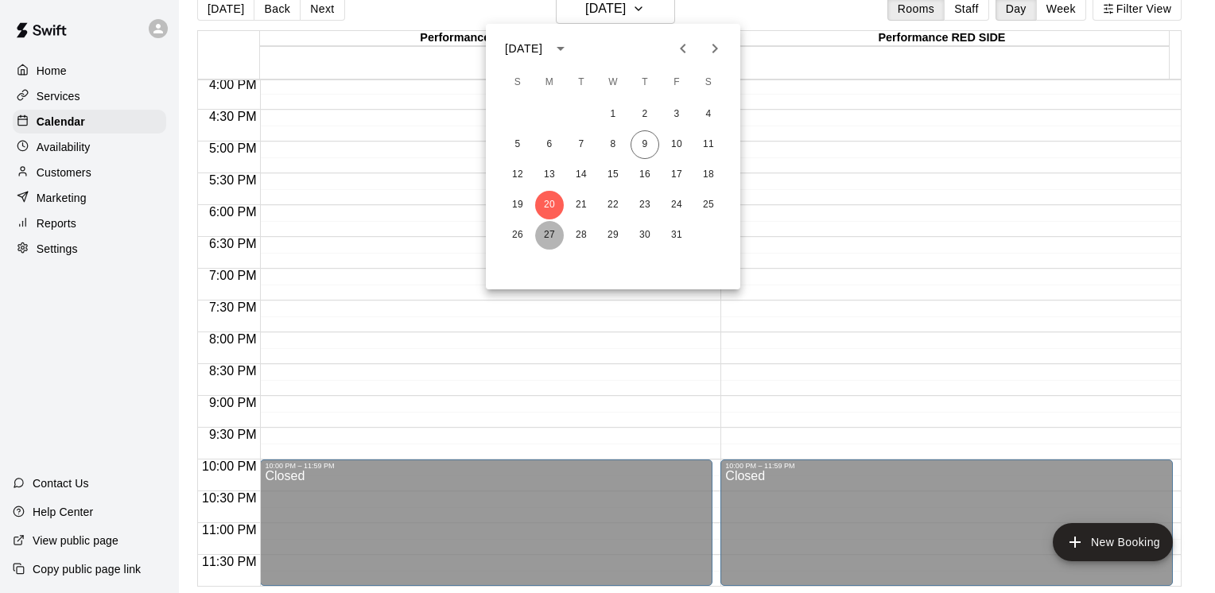
click at [555, 238] on button "27" at bounding box center [549, 235] width 29 height 29
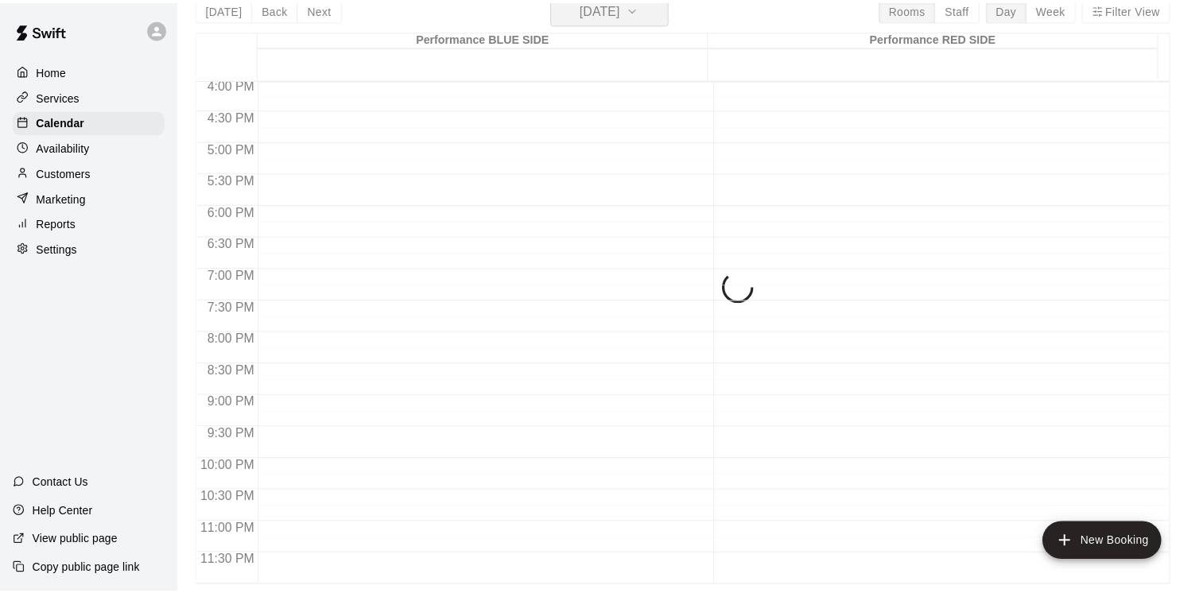
scroll to position [19, 0]
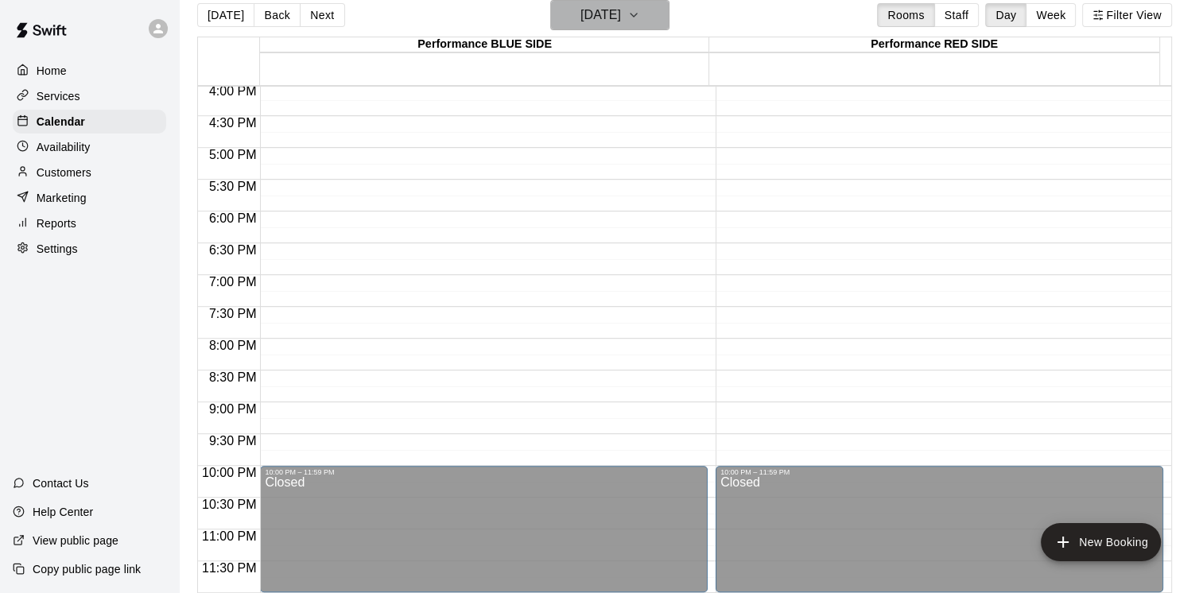
click at [637, 15] on icon "button" at bounding box center [634, 15] width 6 height 3
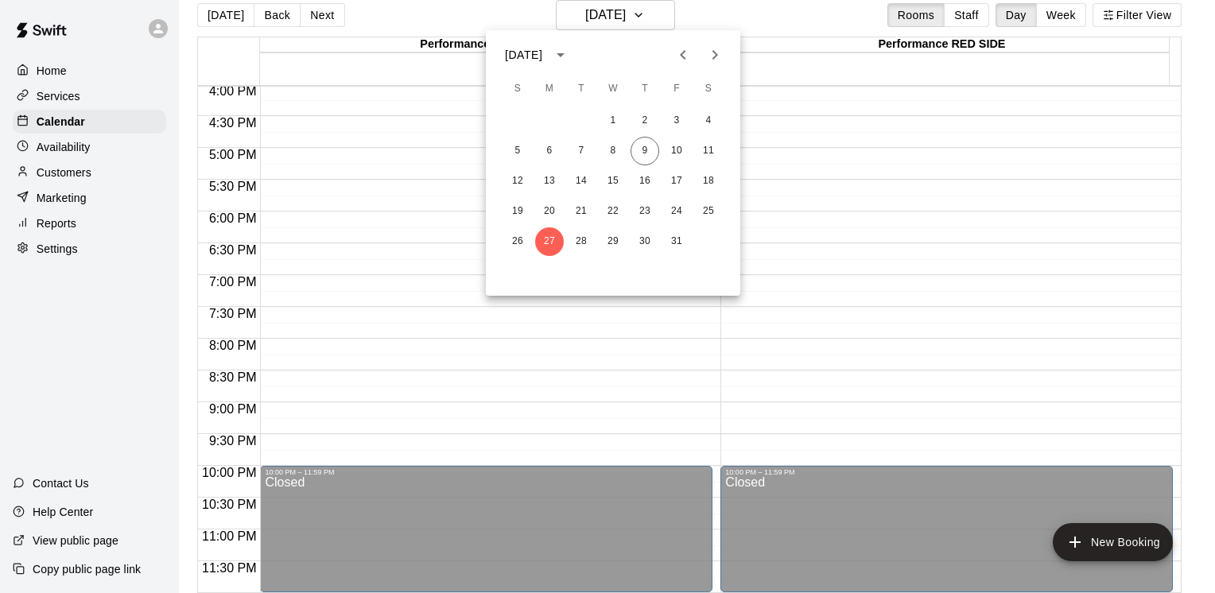
click at [719, 59] on icon "Next month" at bounding box center [714, 54] width 19 height 19
click at [546, 151] on button "3" at bounding box center [549, 151] width 29 height 29
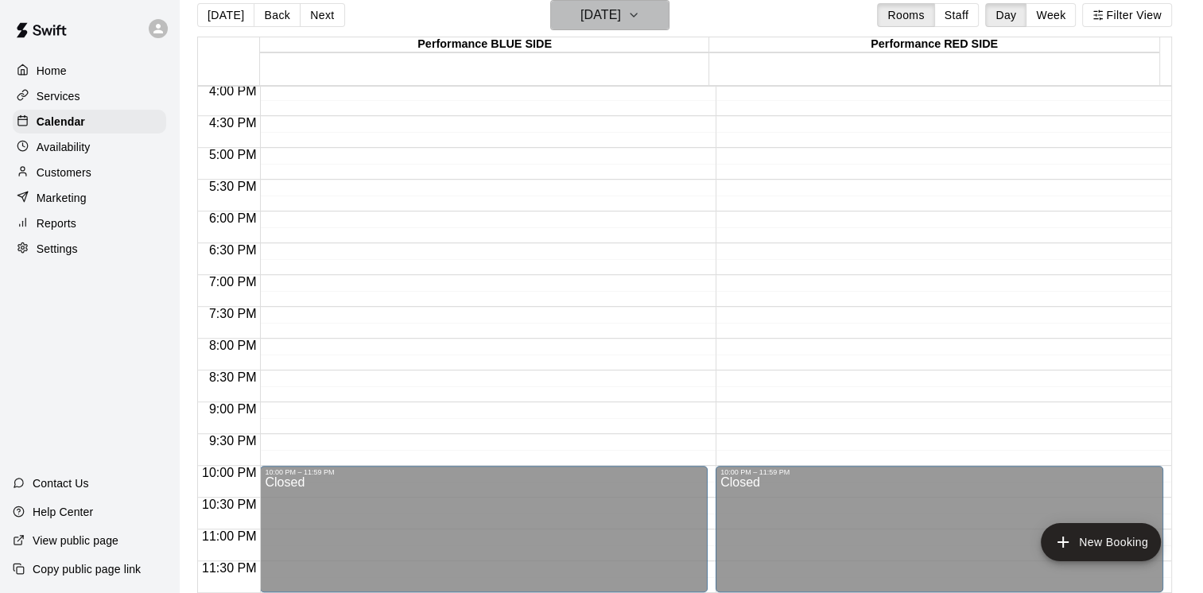
click at [640, 17] on icon "button" at bounding box center [634, 15] width 13 height 19
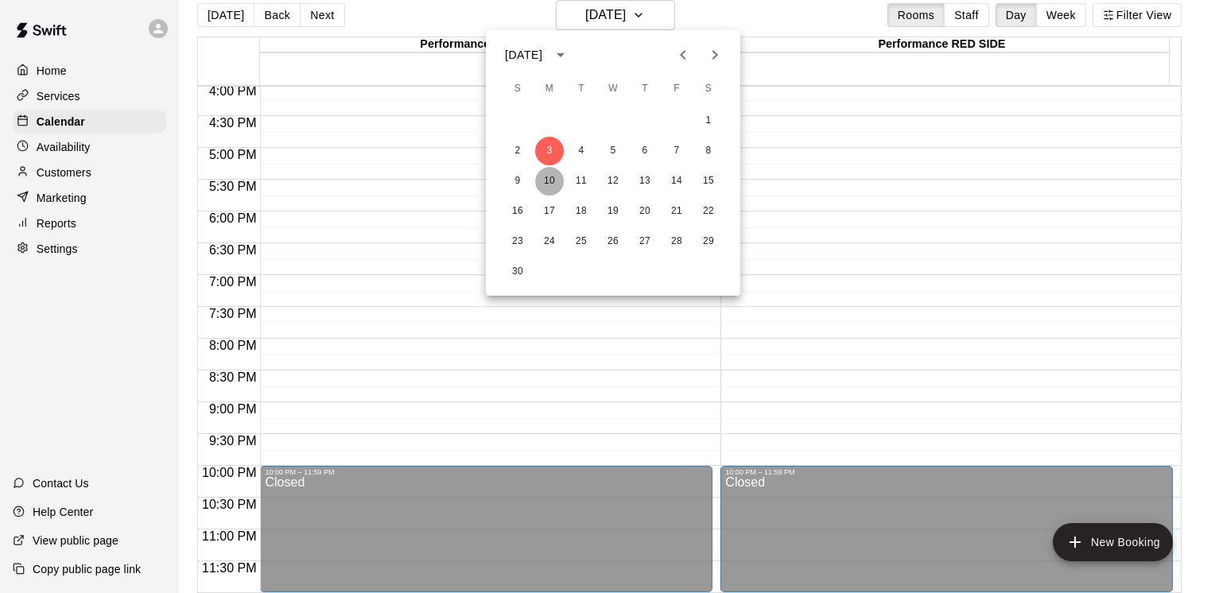
click at [553, 175] on button "10" at bounding box center [549, 181] width 29 height 29
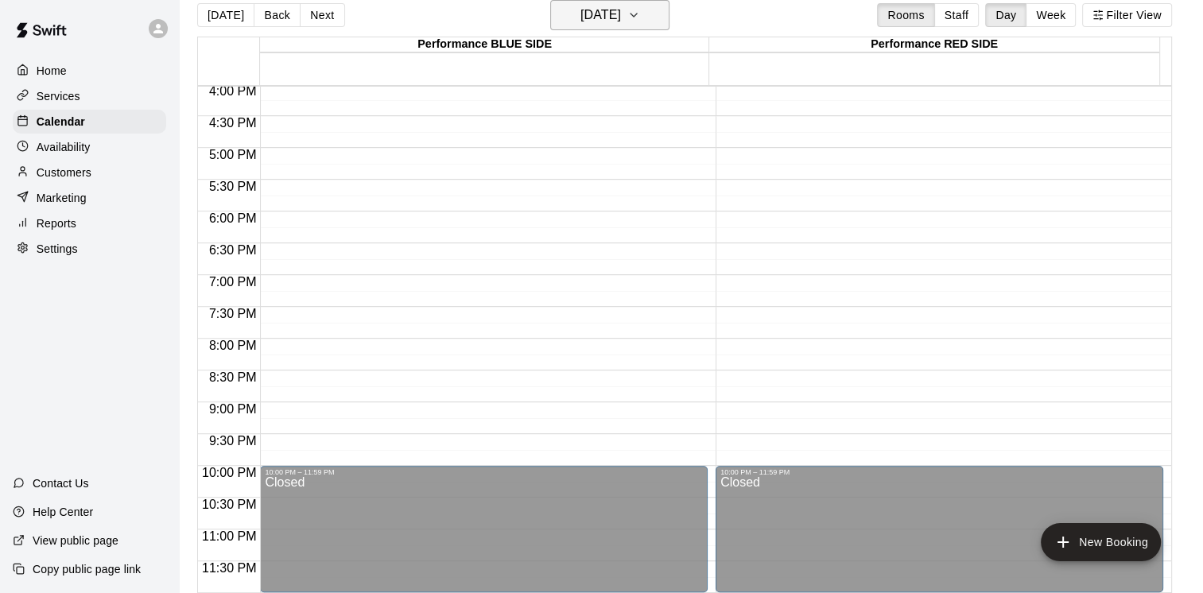
click at [637, 14] on icon "button" at bounding box center [634, 15] width 6 height 3
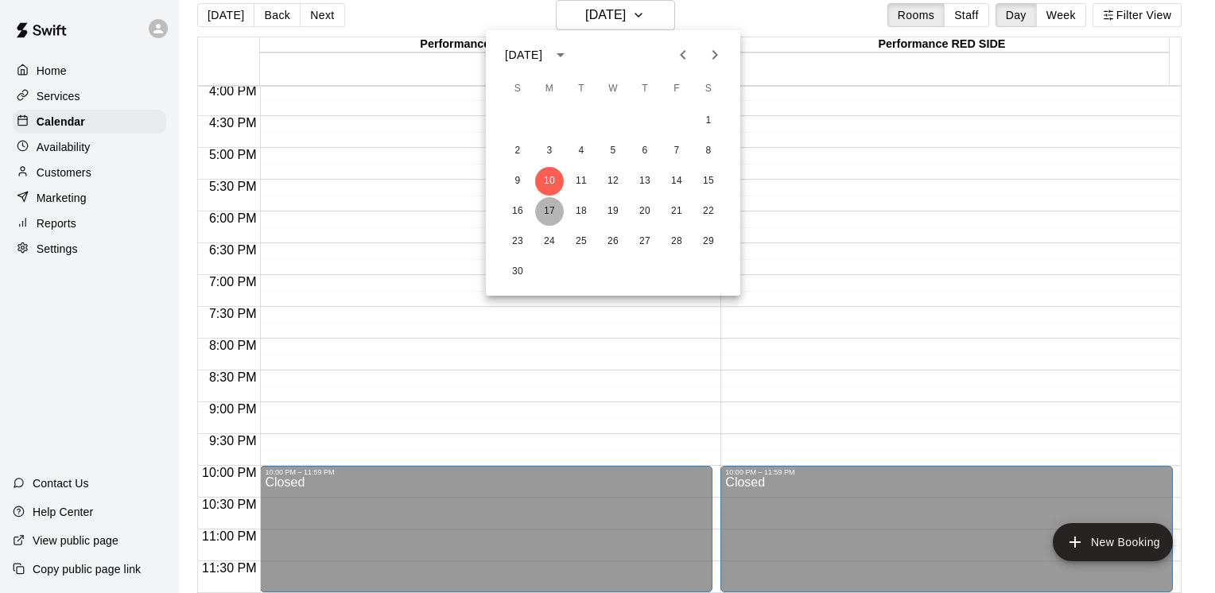
click at [555, 208] on button "17" at bounding box center [549, 211] width 29 height 29
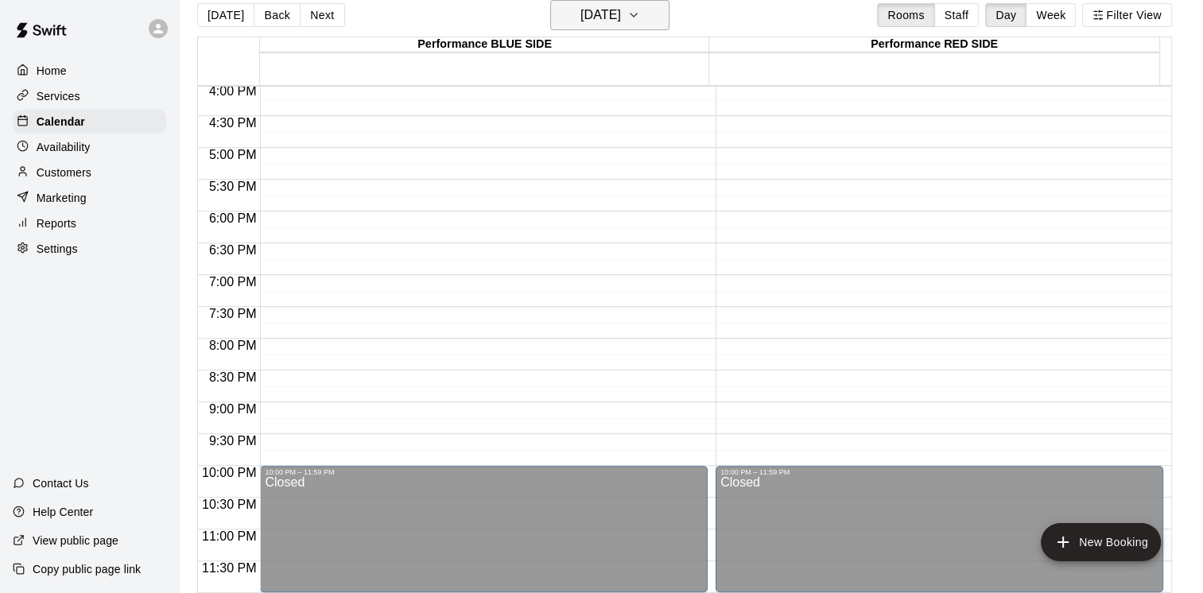
click at [640, 20] on icon "button" at bounding box center [634, 15] width 13 height 19
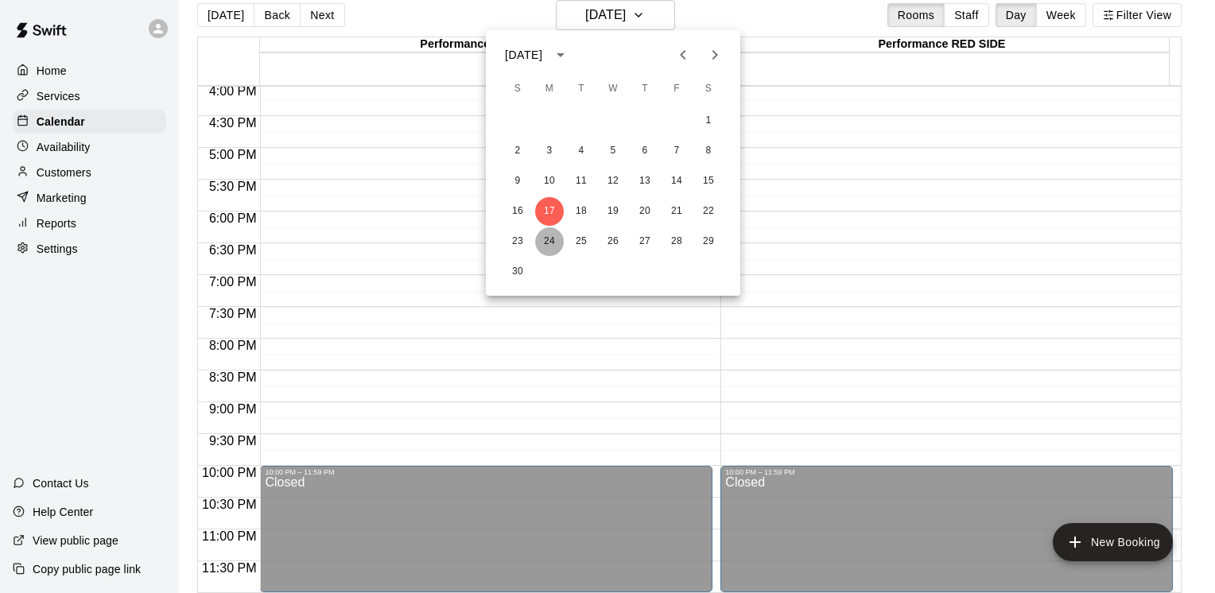
click at [550, 245] on button "24" at bounding box center [549, 241] width 29 height 29
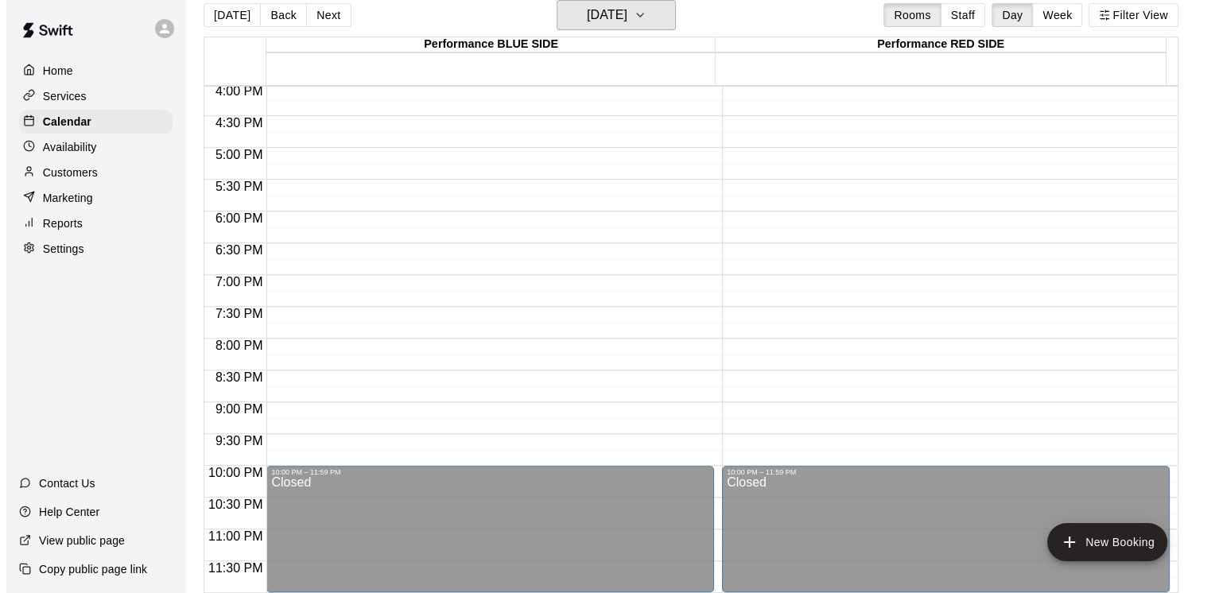
scroll to position [25, 0]
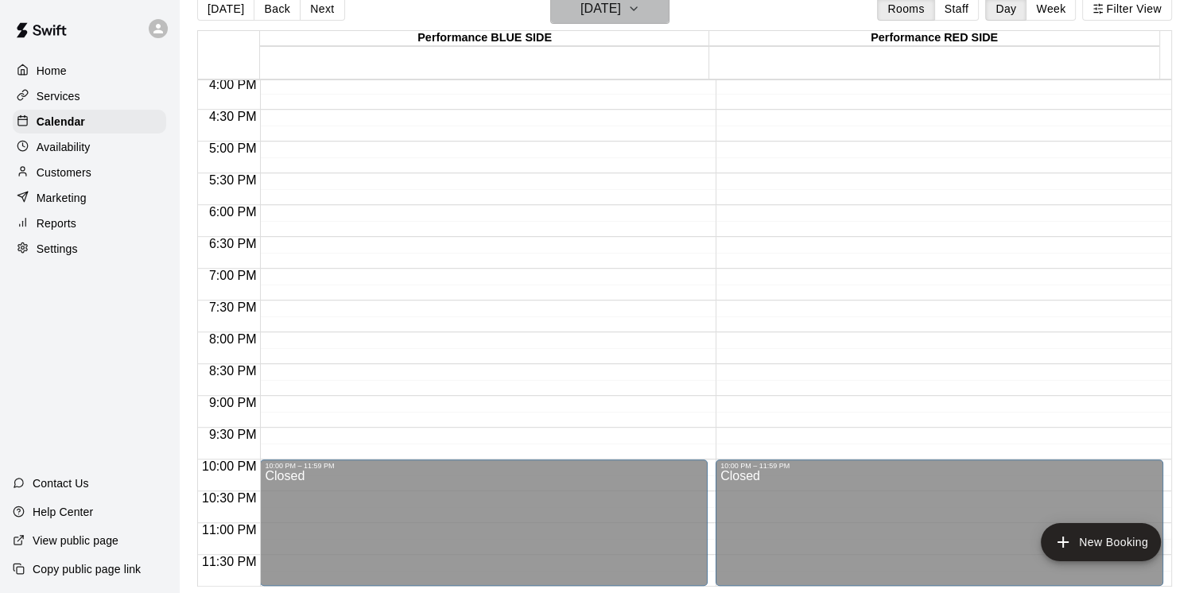
click at [640, 10] on icon "button" at bounding box center [634, 8] width 13 height 19
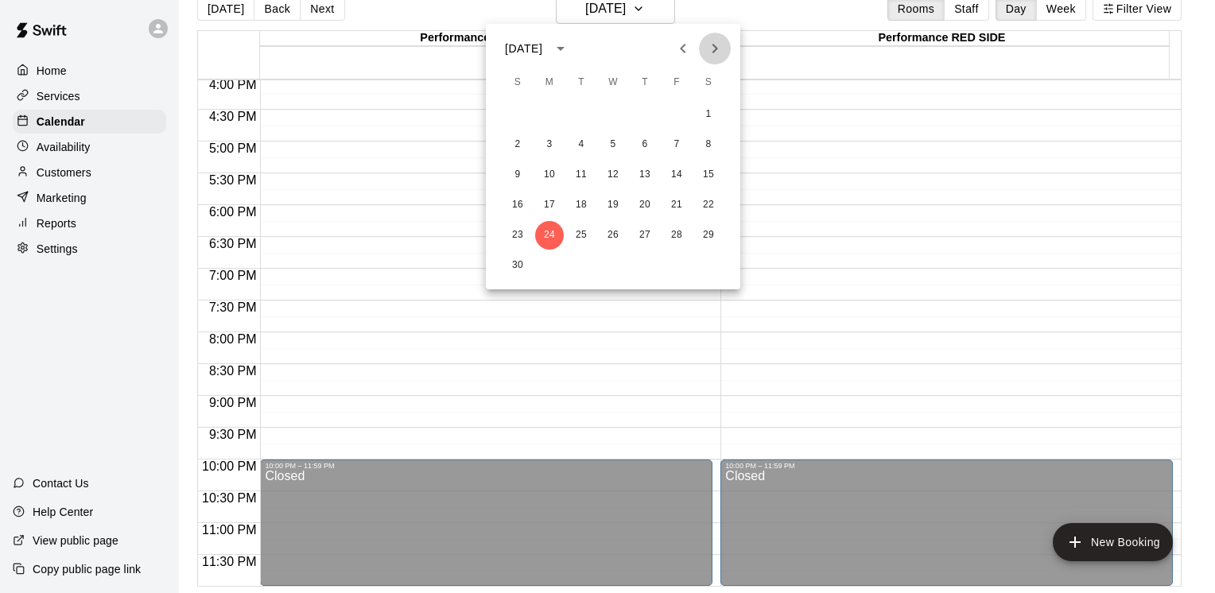
click at [721, 52] on icon "Next month" at bounding box center [714, 48] width 19 height 19
click at [548, 119] on button "1" at bounding box center [549, 114] width 29 height 29
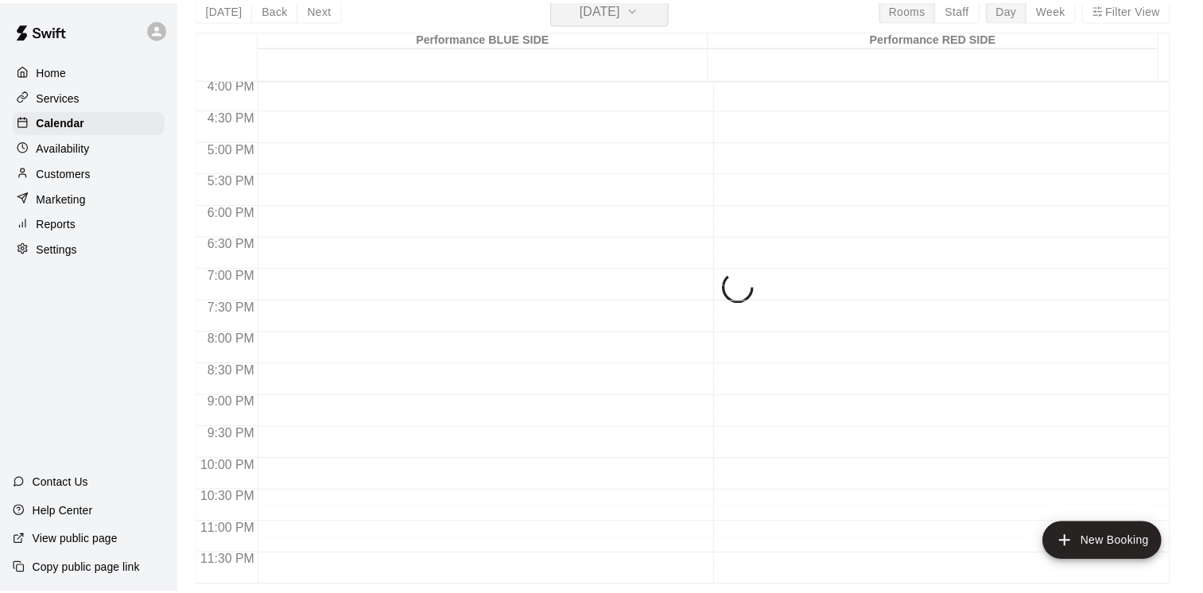
scroll to position [19, 0]
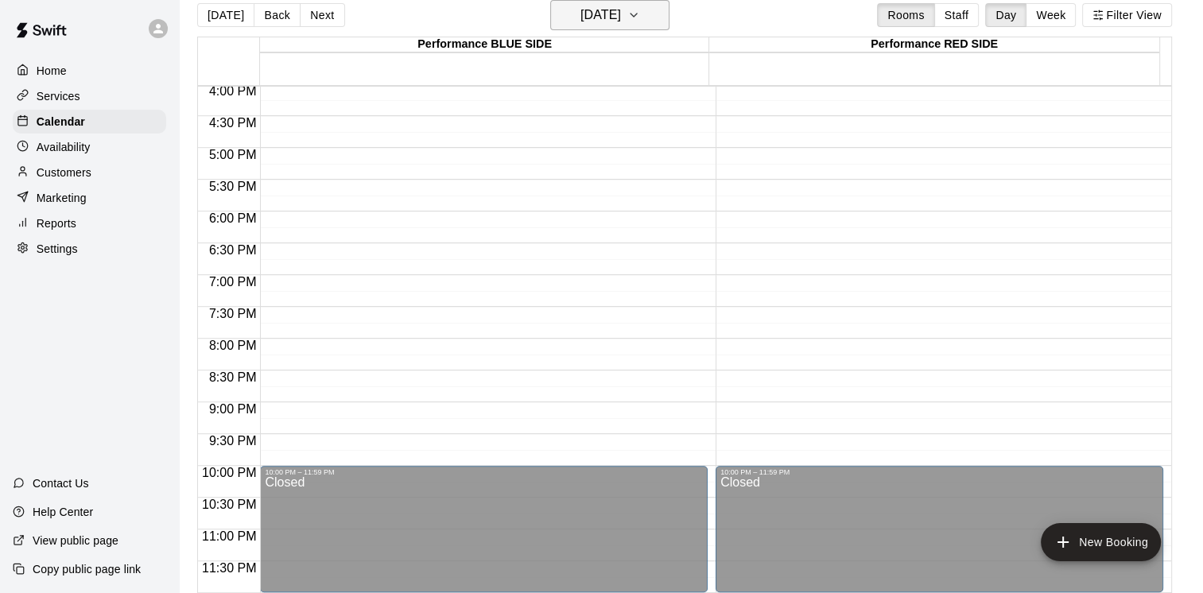
click at [670, 14] on button "[DATE]" at bounding box center [609, 15] width 119 height 30
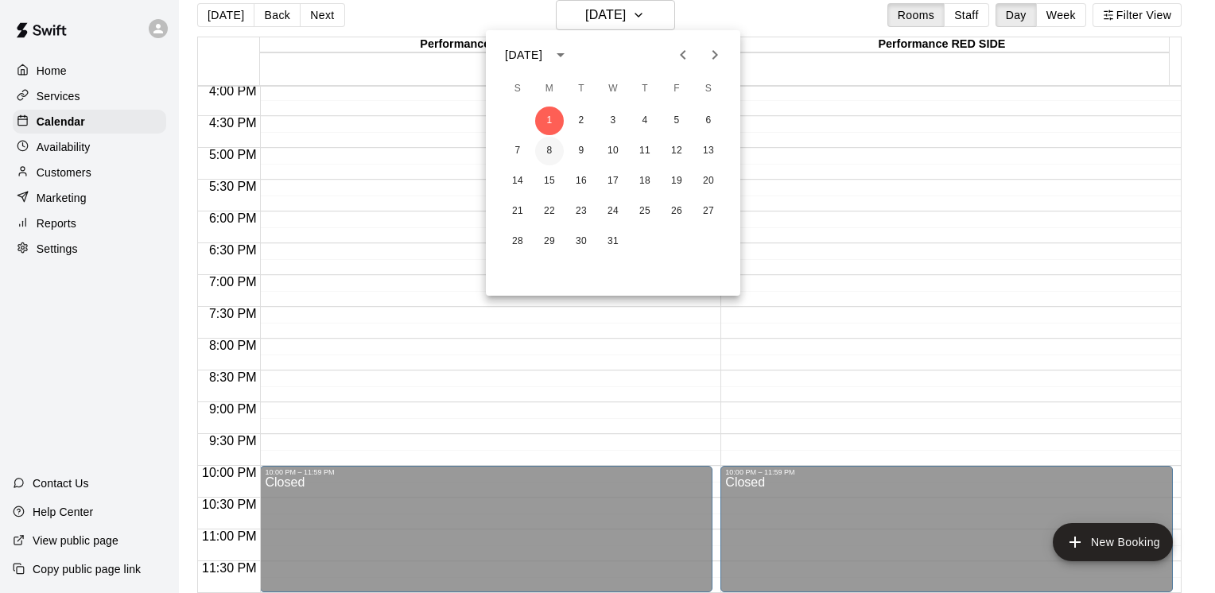
click at [548, 157] on button "8" at bounding box center [549, 151] width 29 height 29
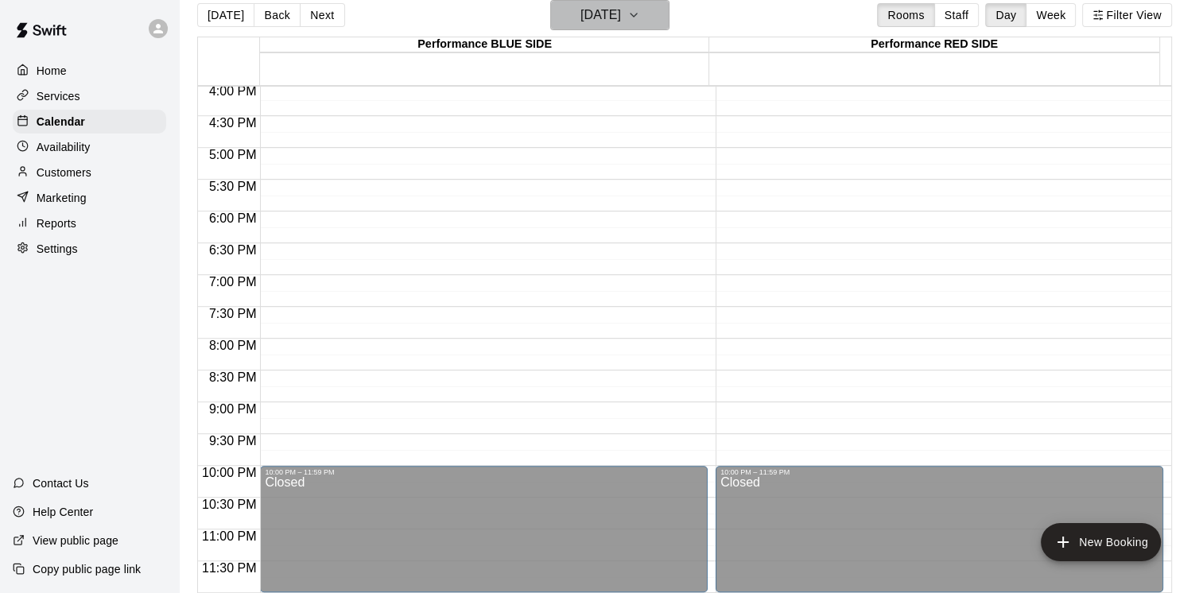
click at [640, 21] on icon "button" at bounding box center [634, 15] width 13 height 19
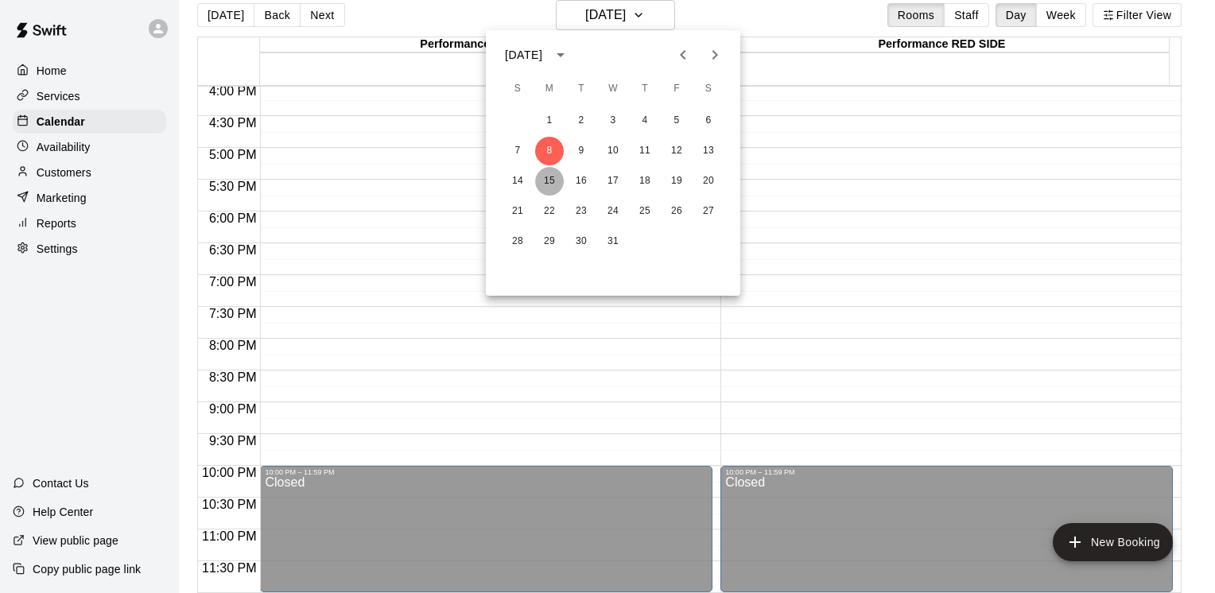
click at [552, 180] on button "15" at bounding box center [549, 181] width 29 height 29
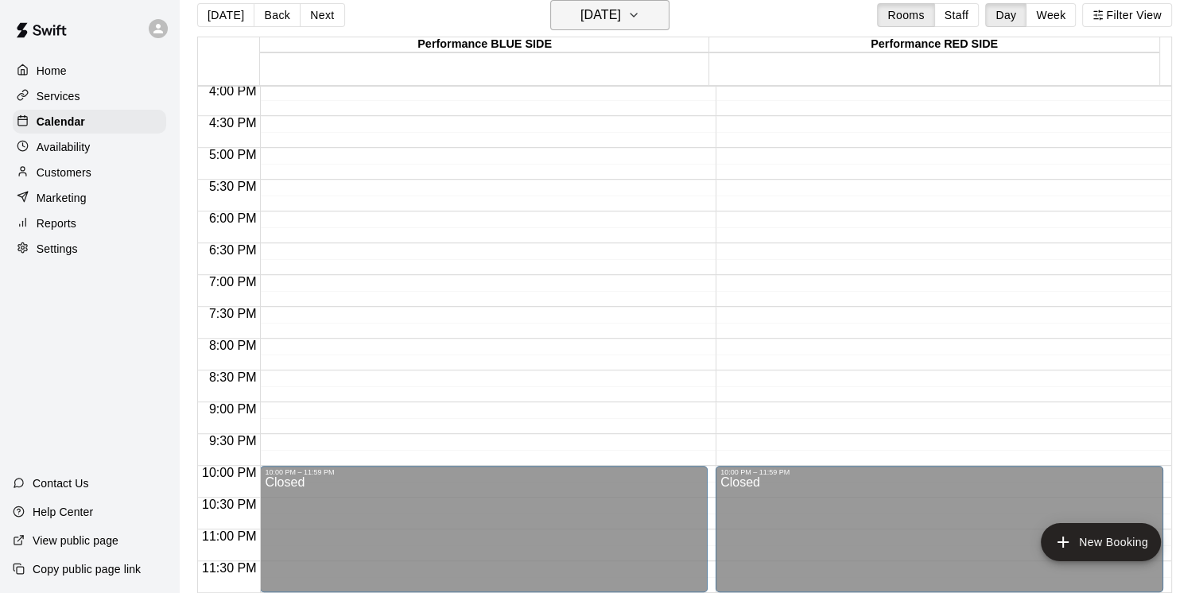
click at [640, 17] on icon "button" at bounding box center [634, 15] width 13 height 19
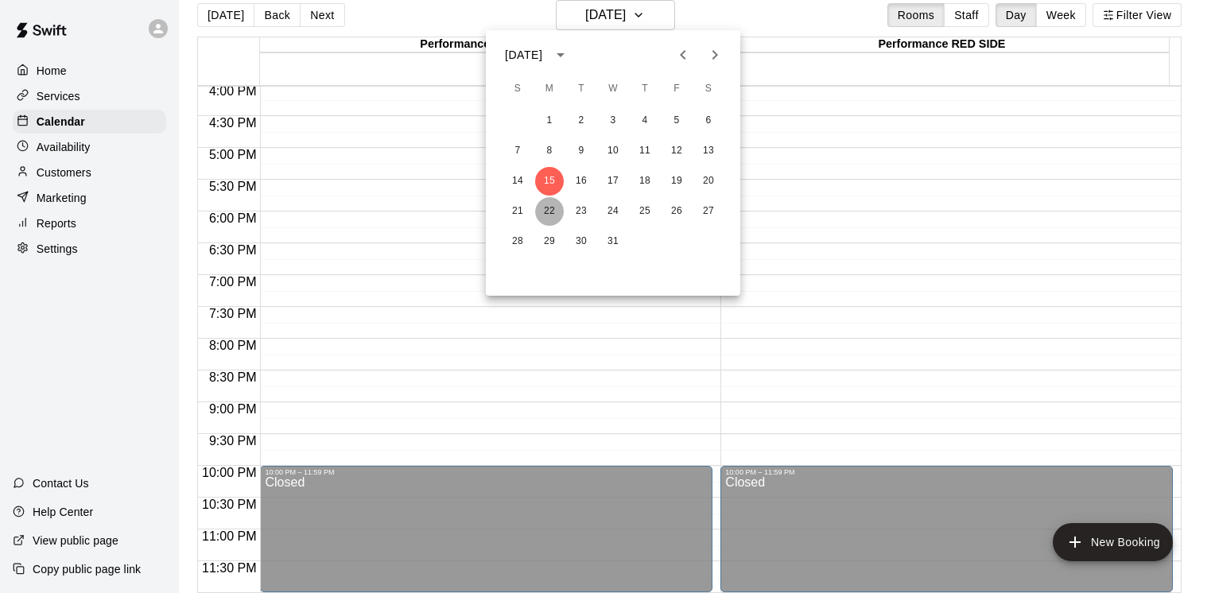
click at [557, 206] on button "22" at bounding box center [549, 211] width 29 height 29
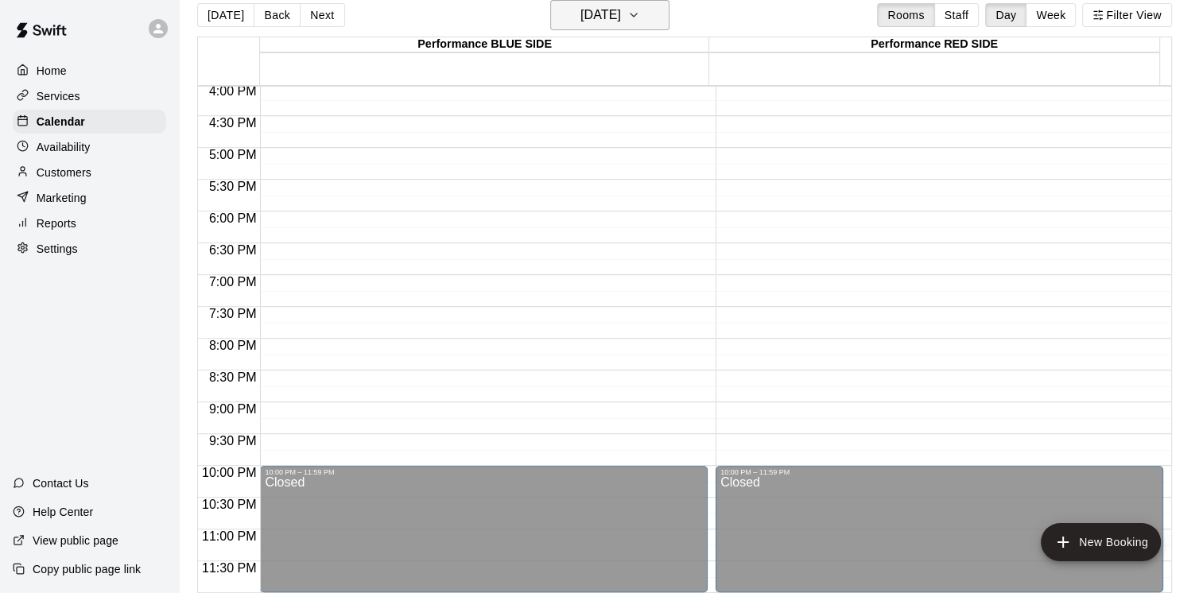
click at [640, 14] on icon "button" at bounding box center [634, 15] width 13 height 19
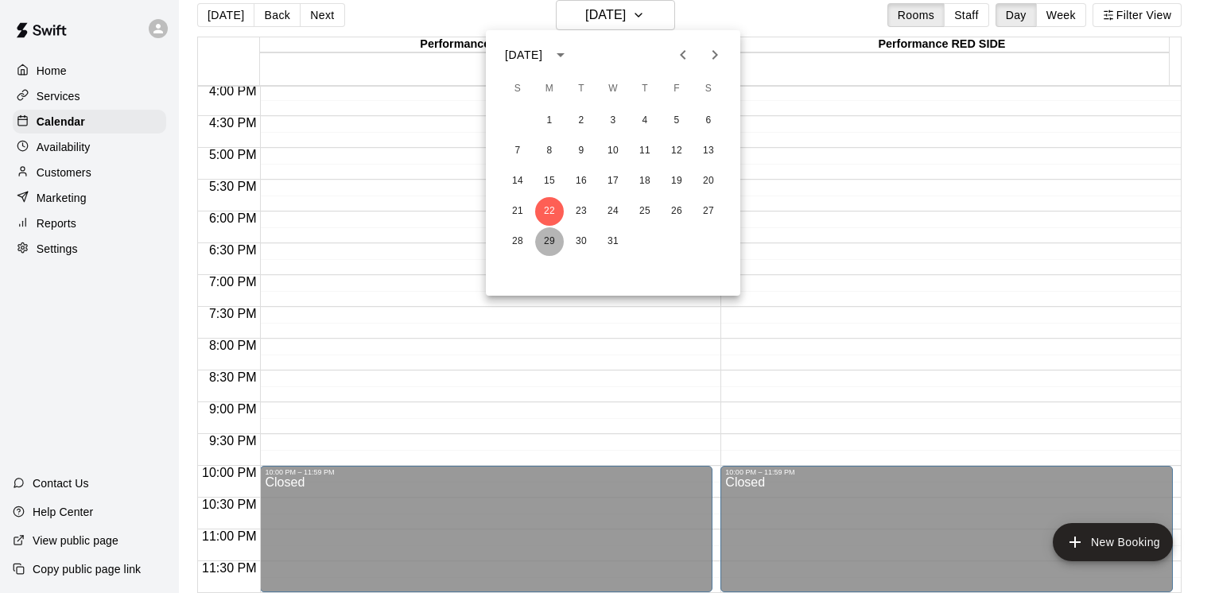
click at [543, 248] on button "29" at bounding box center [549, 241] width 29 height 29
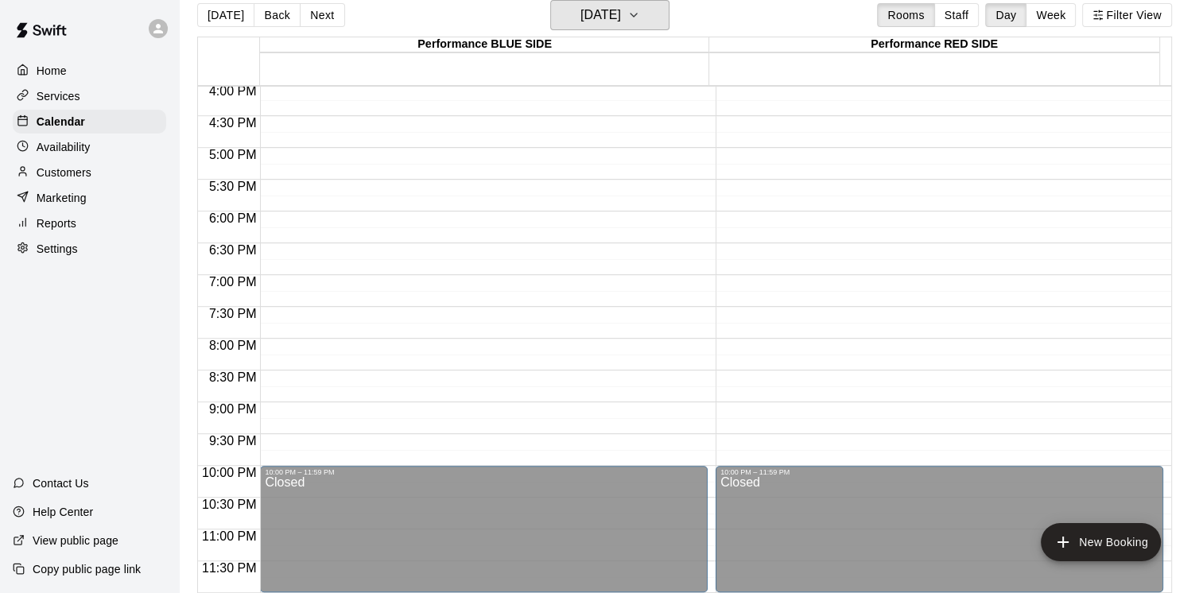
scroll to position [25, 0]
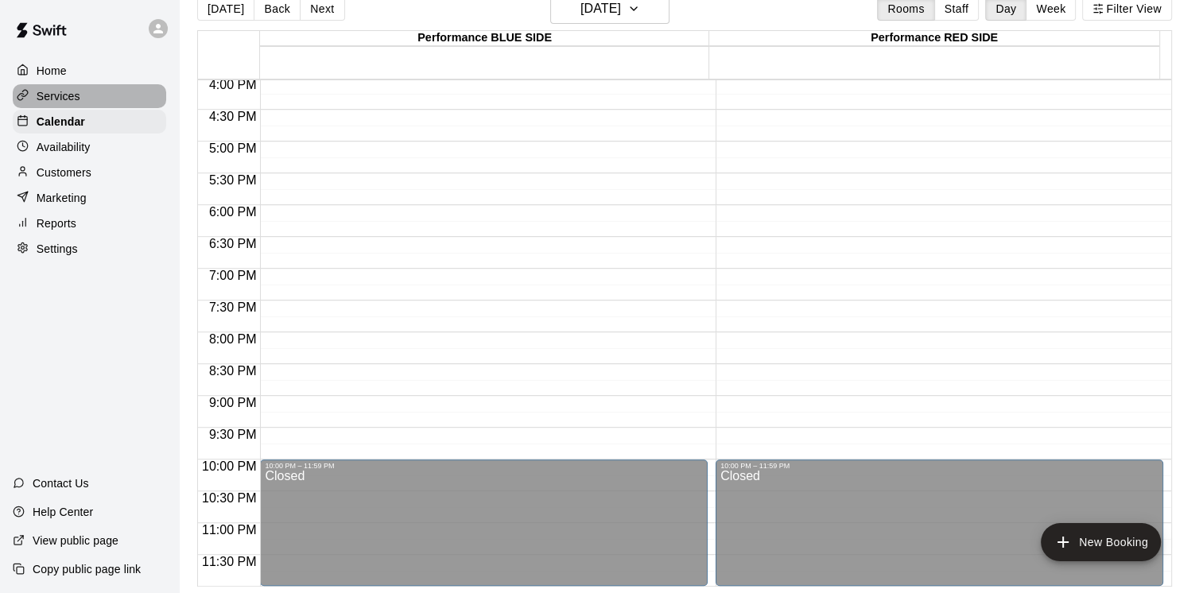
click at [69, 100] on p "Services" at bounding box center [59, 96] width 44 height 16
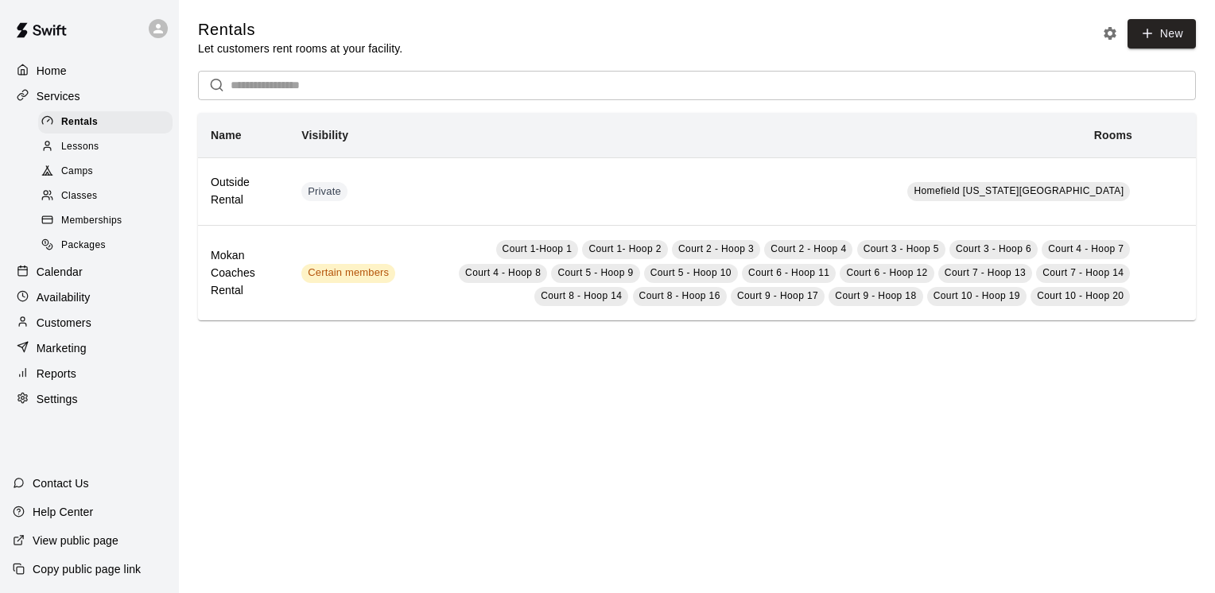
click at [64, 176] on span "Camps" at bounding box center [77, 172] width 32 height 16
